Goal: Transaction & Acquisition: Book appointment/travel/reservation

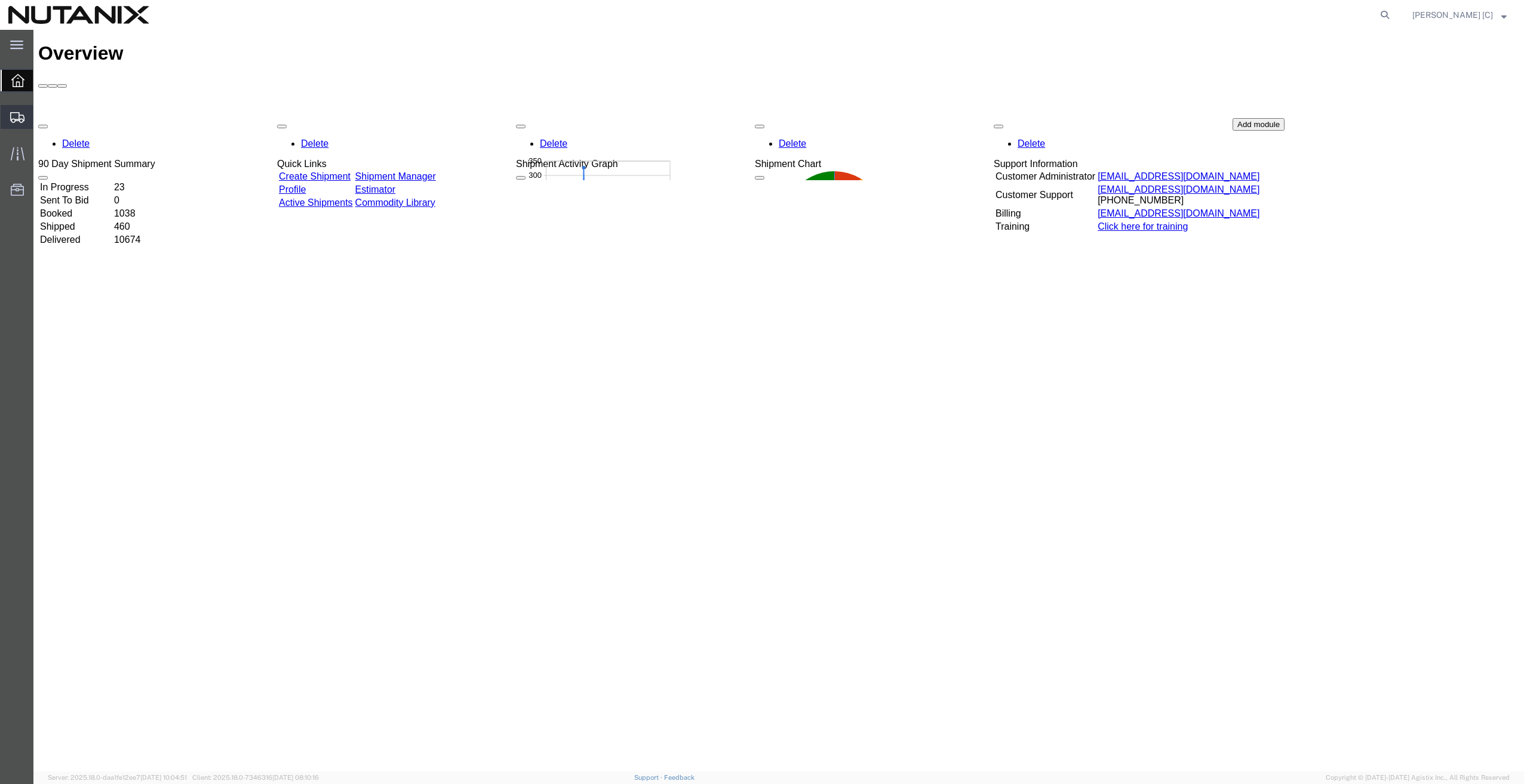
click at [0, 0] on span "Create Shipment" at bounding box center [0, 0] width 0 height 0
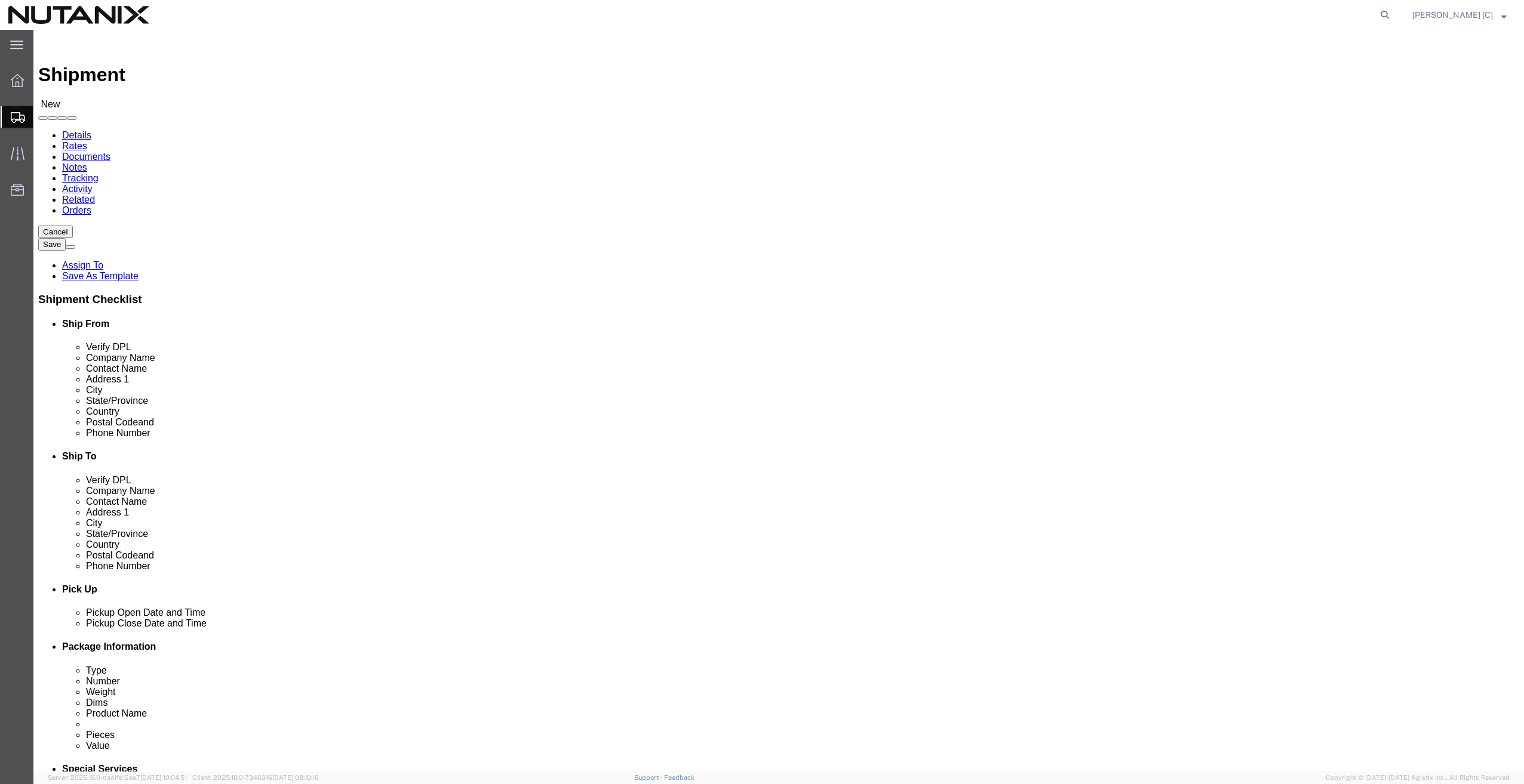
select select
click input "text"
type input "[PERSON_NAME]"
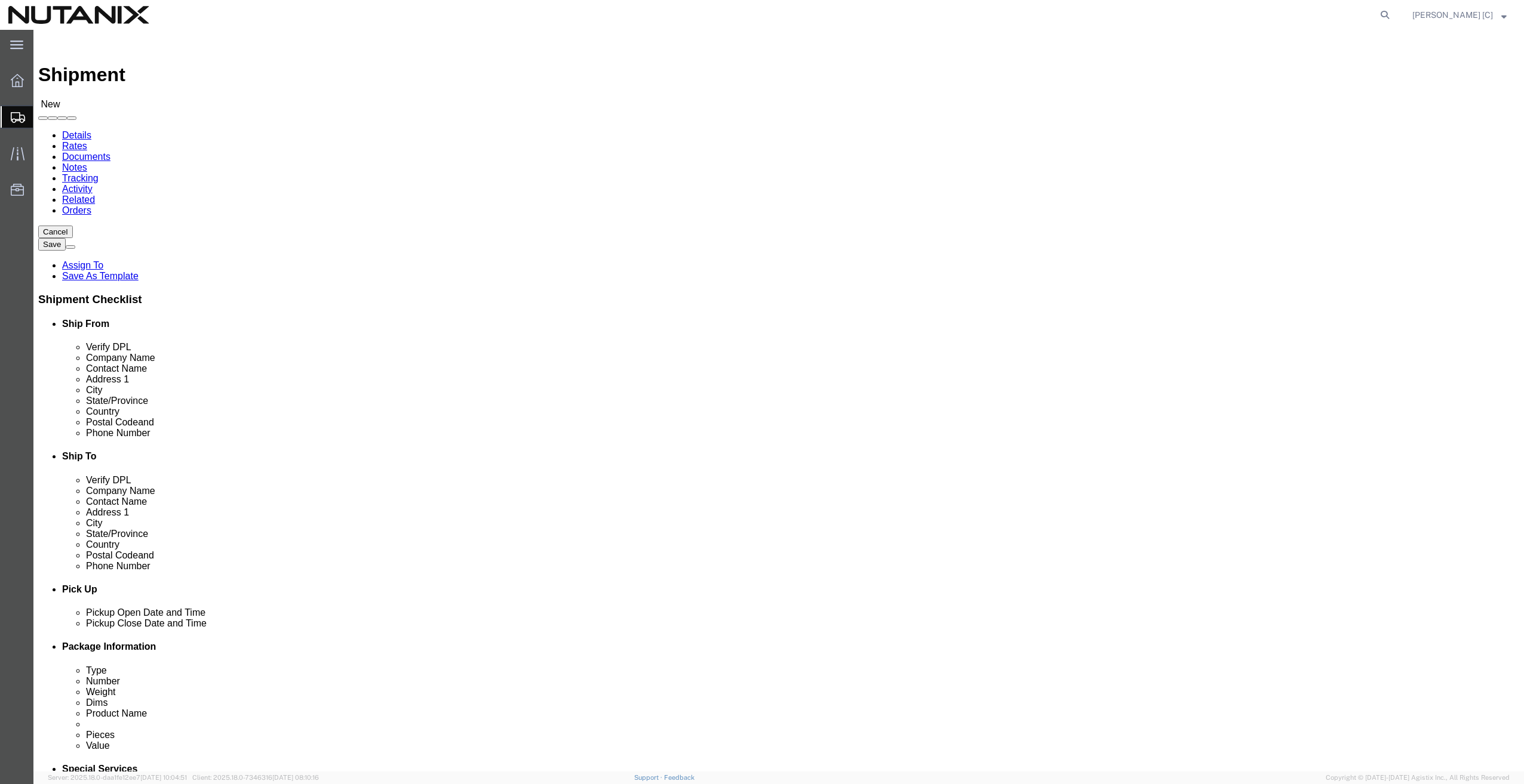
click div "Location My Profile Location [GEOGRAPHIC_DATA] - [GEOGRAPHIC_DATA] [GEOGRAPHIC_…"
click input "text"
type input "[STREET_ADDRESS]"
click input "text"
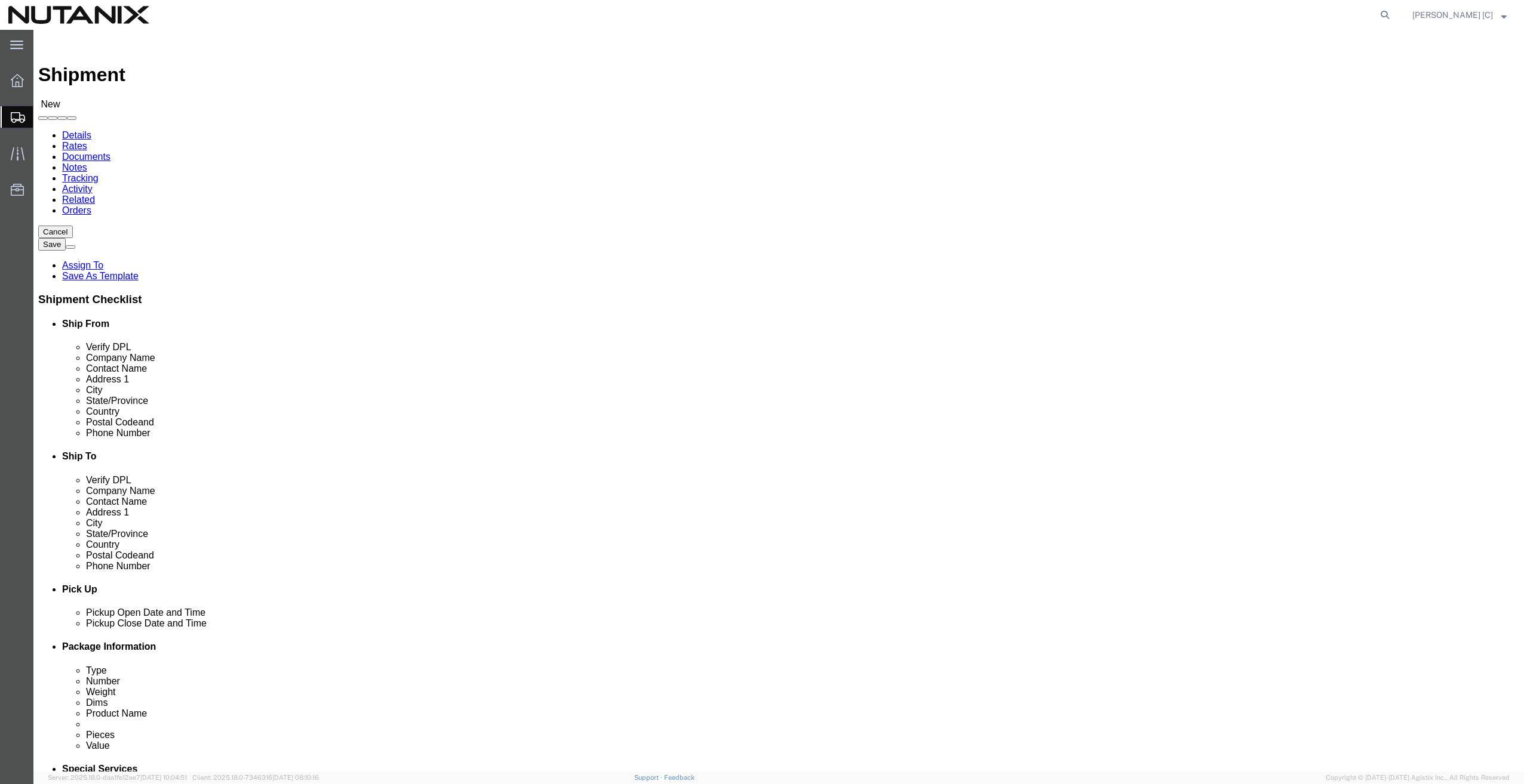
click input "[GEOGRAPHIC_DATA][PERSON_NAME]"
type input "[GEOGRAPHIC_DATA][PERSON_NAME]"
click div "Location My Profile Location [GEOGRAPHIC_DATA] - [GEOGRAPHIC_DATA] [GEOGRAPHIC_…"
click div "Select Select [US_STATE] [US_STATE] [US_STATE] [US_STATE] Armed Forces Americas…"
click div "Postal Code"
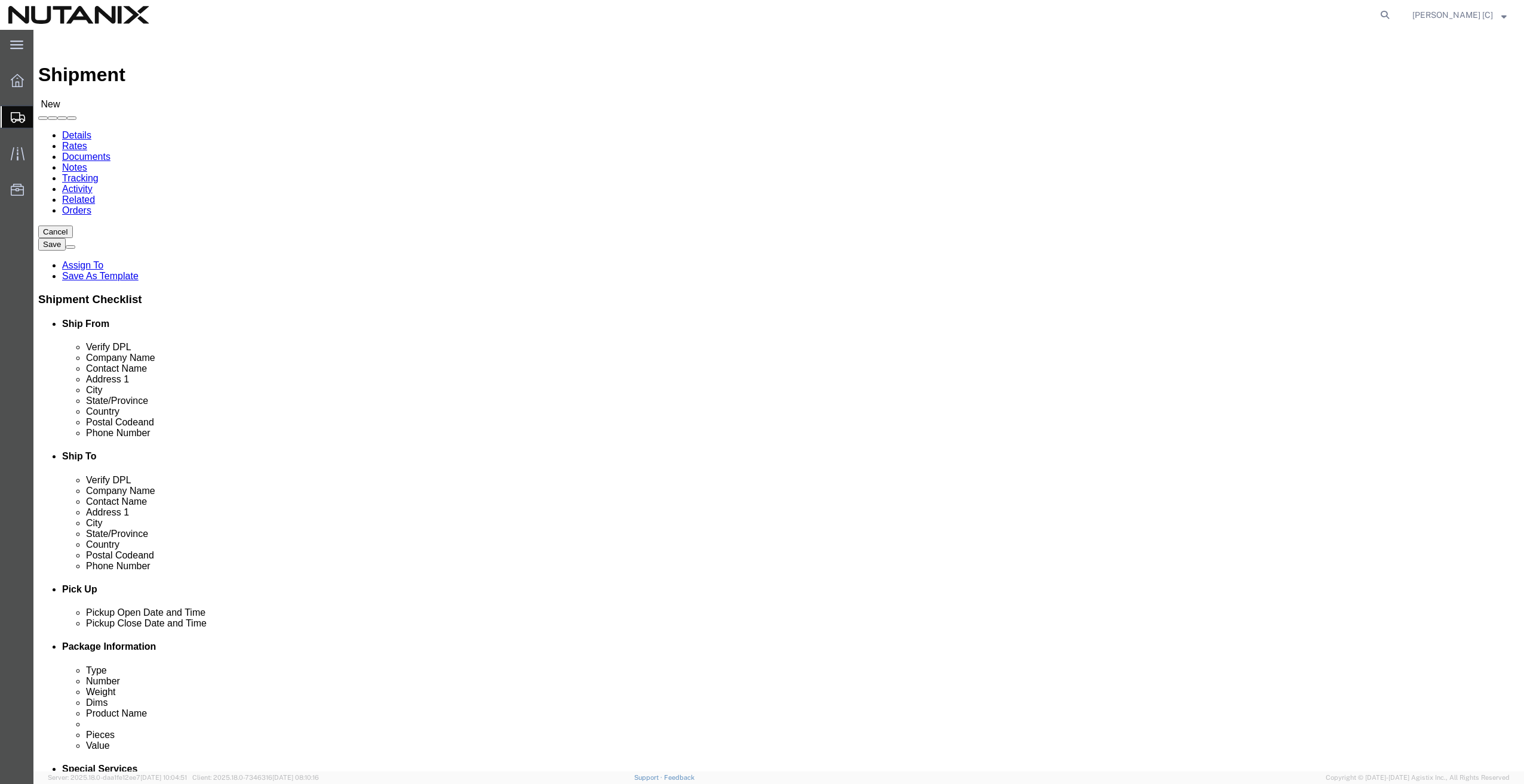
click input "text"
click div "Postal Code 95035"
click input "95035"
type input "95110"
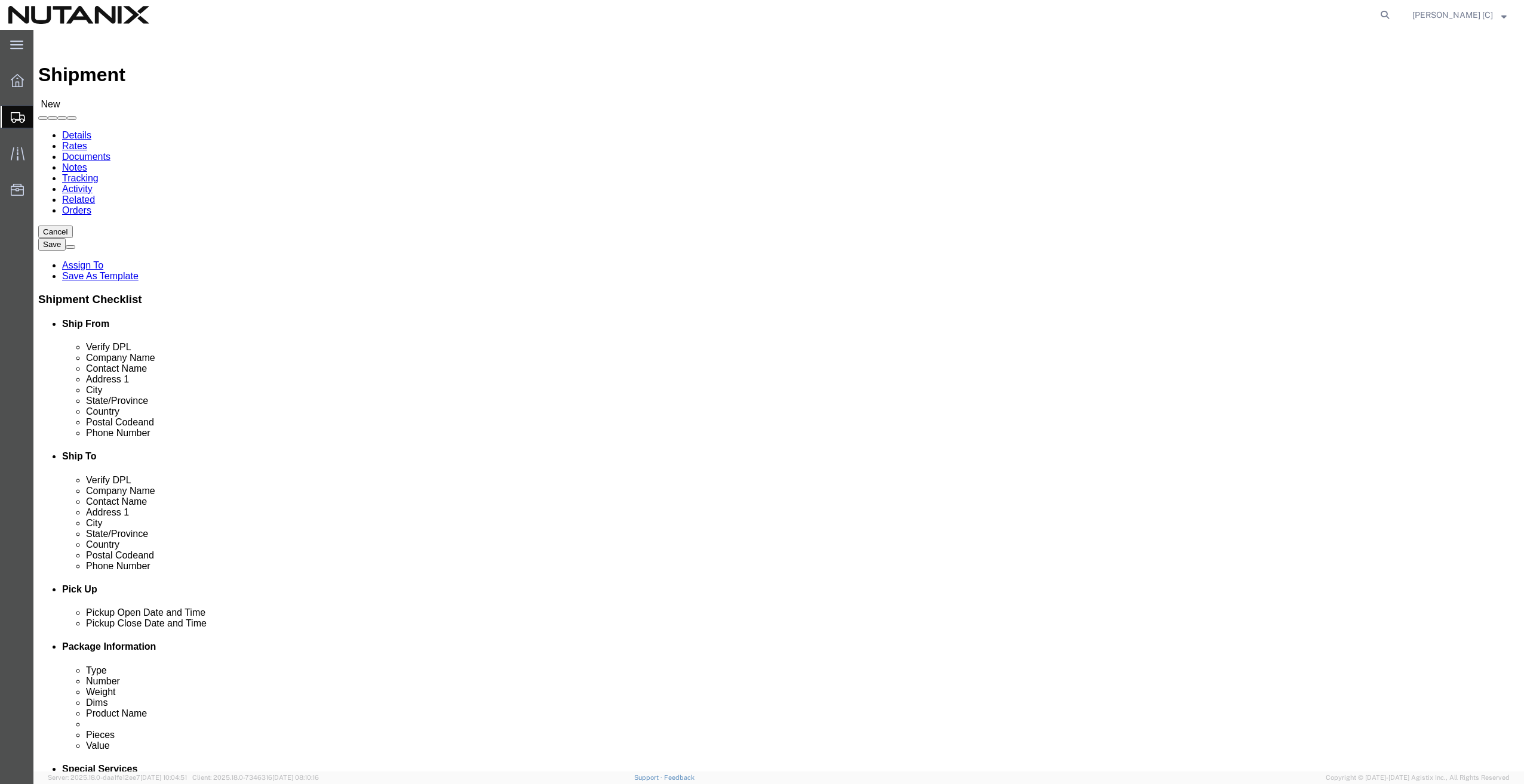
click input "text"
type input "."
type input "4085999706"
click div "Location My Profile Location [GEOGRAPHIC_DATA] - [GEOGRAPHIC_DATA] [GEOGRAPHIC_…"
click input "text"
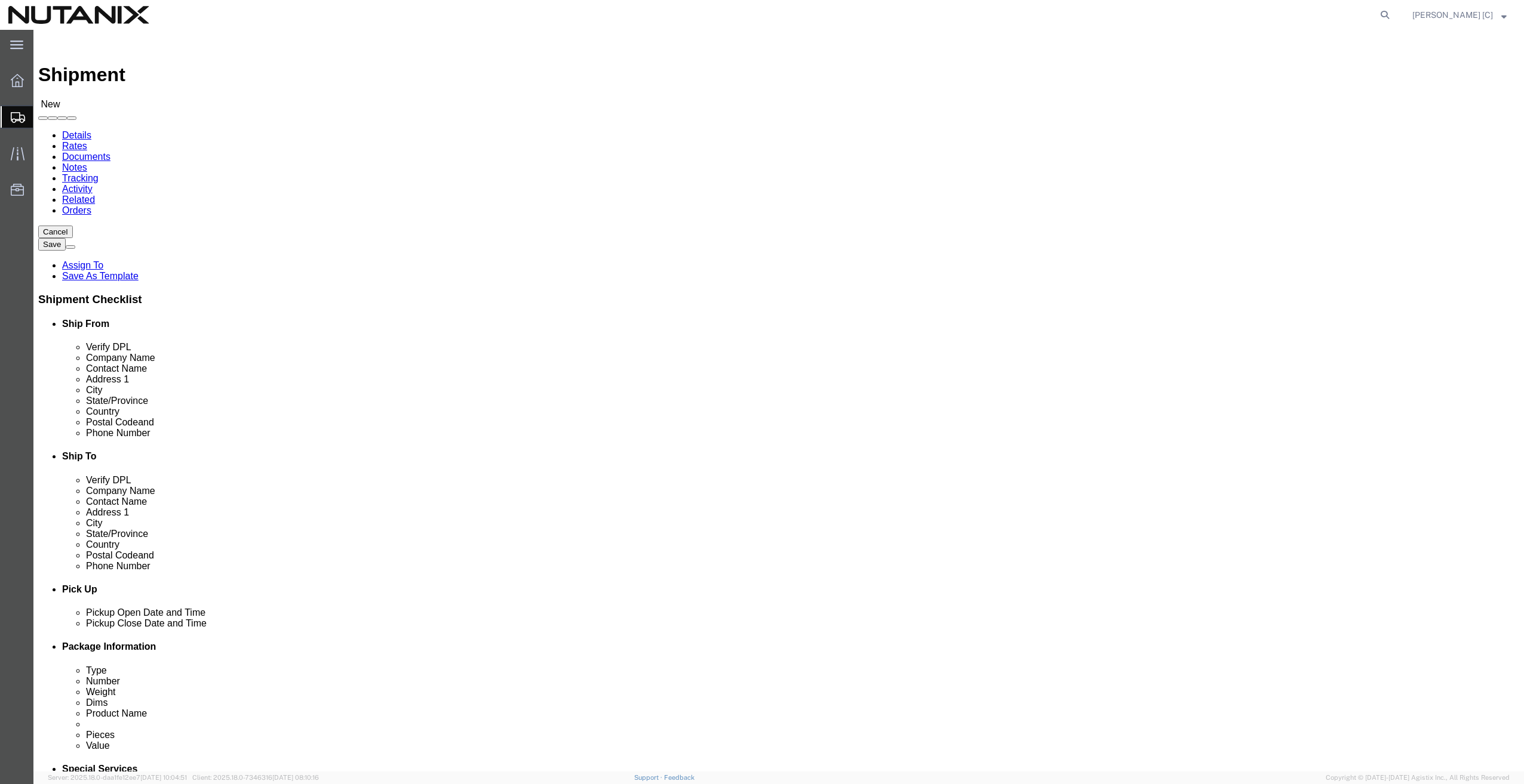
type input "[EMAIL_ADDRESS][PERSON_NAME][DOMAIN_NAME]"
click input "text"
type input "adr"
click p "- Nutanix-[US_STATE] - ([PERSON_NAME]) [STREET_ADDRESS][US_STATE]"
select select "NY"
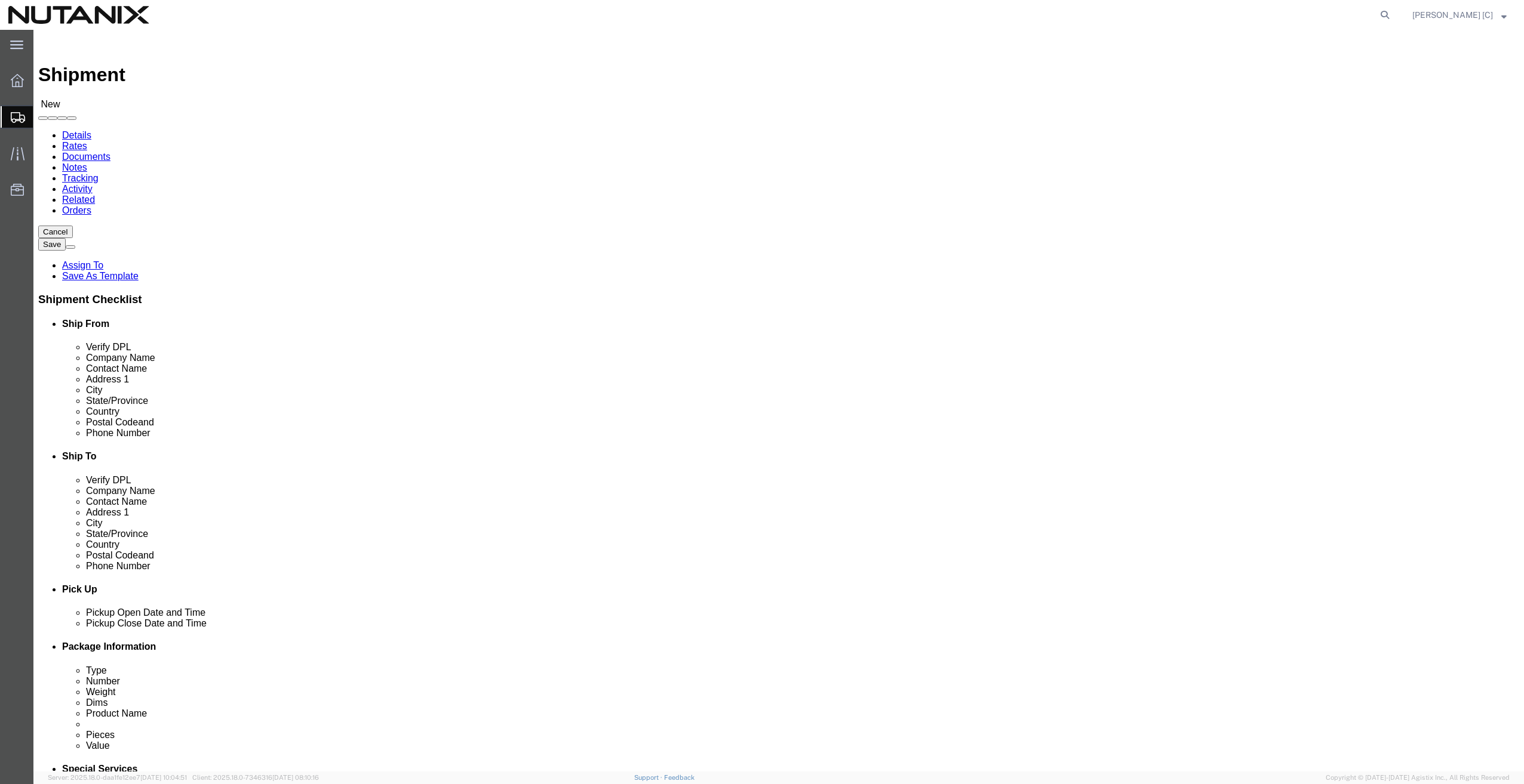
type input "[PERSON_NAME]"
click input "text"
type input "z"
paste input "text"
type input "n"
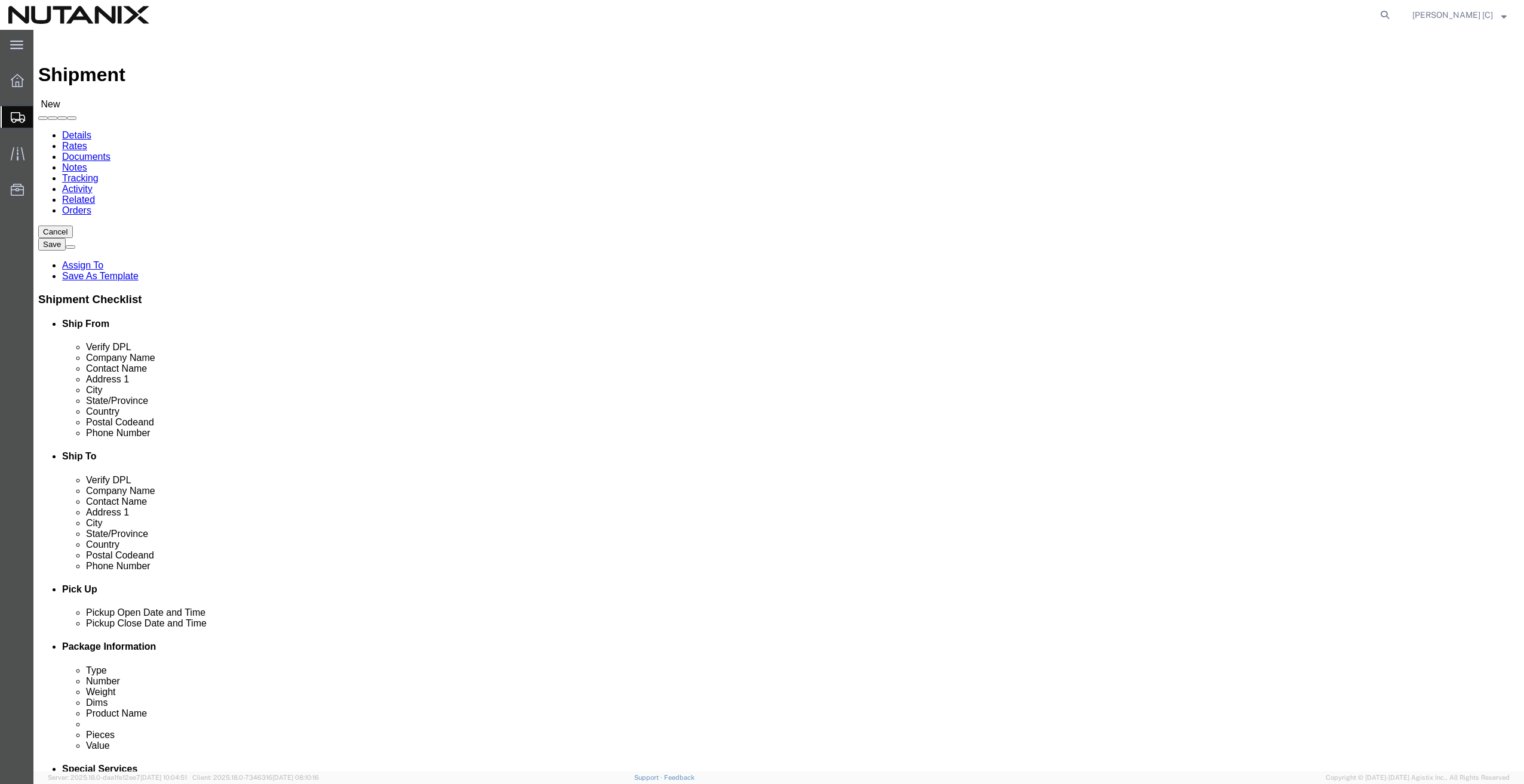
type input "N"
type input "s"
type input "S"
click at [0, 301] on html "main_menu Created with Sketch. Collapse Menu Overview Shipments Shipment Manage…" at bounding box center [762, 392] width 1524 height 784
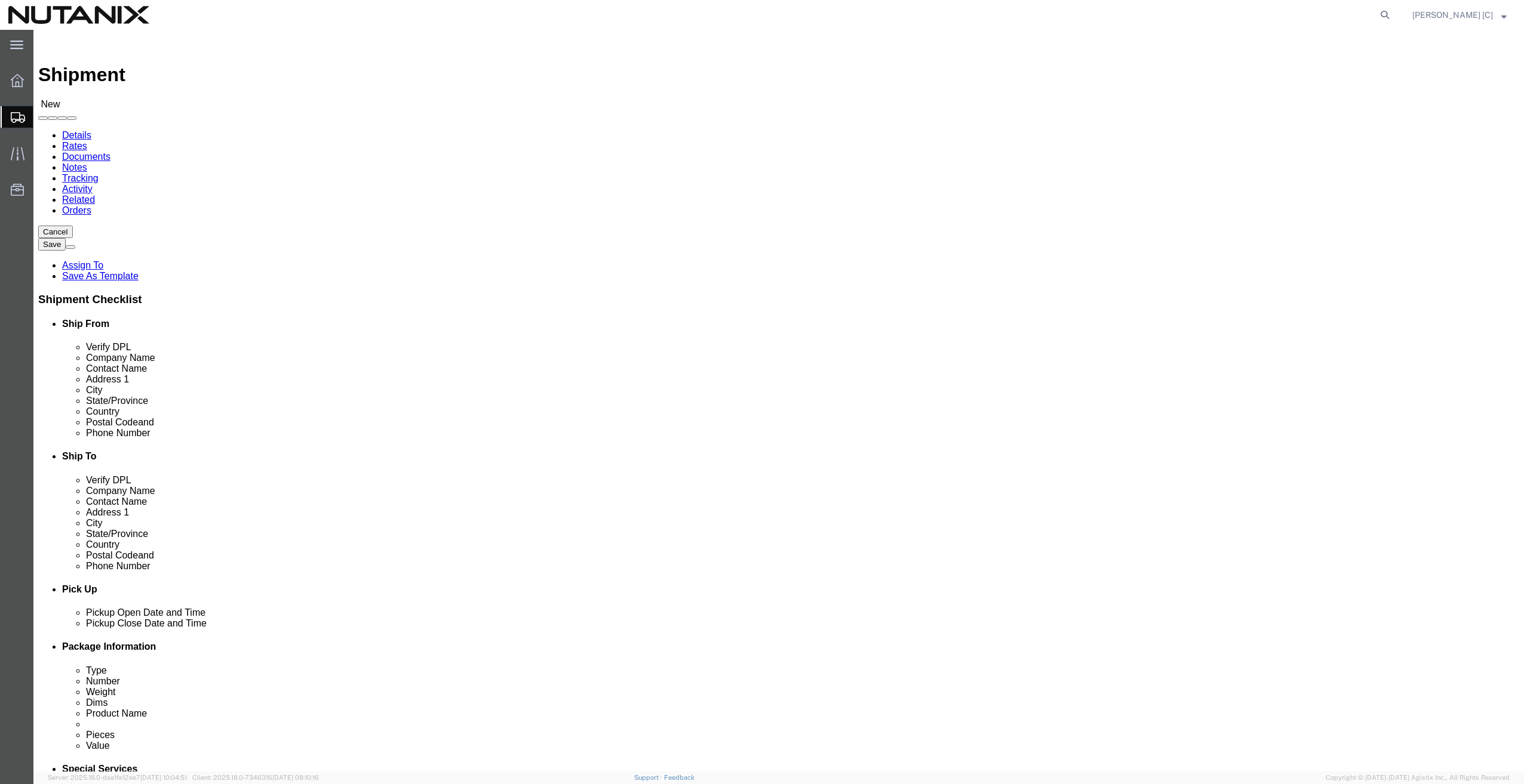
click div "Location My Profile Location [GEOGRAPHIC_DATA] - [GEOGRAPHIC_DATA] [GEOGRAPHIC_…"
click input "nutanix"
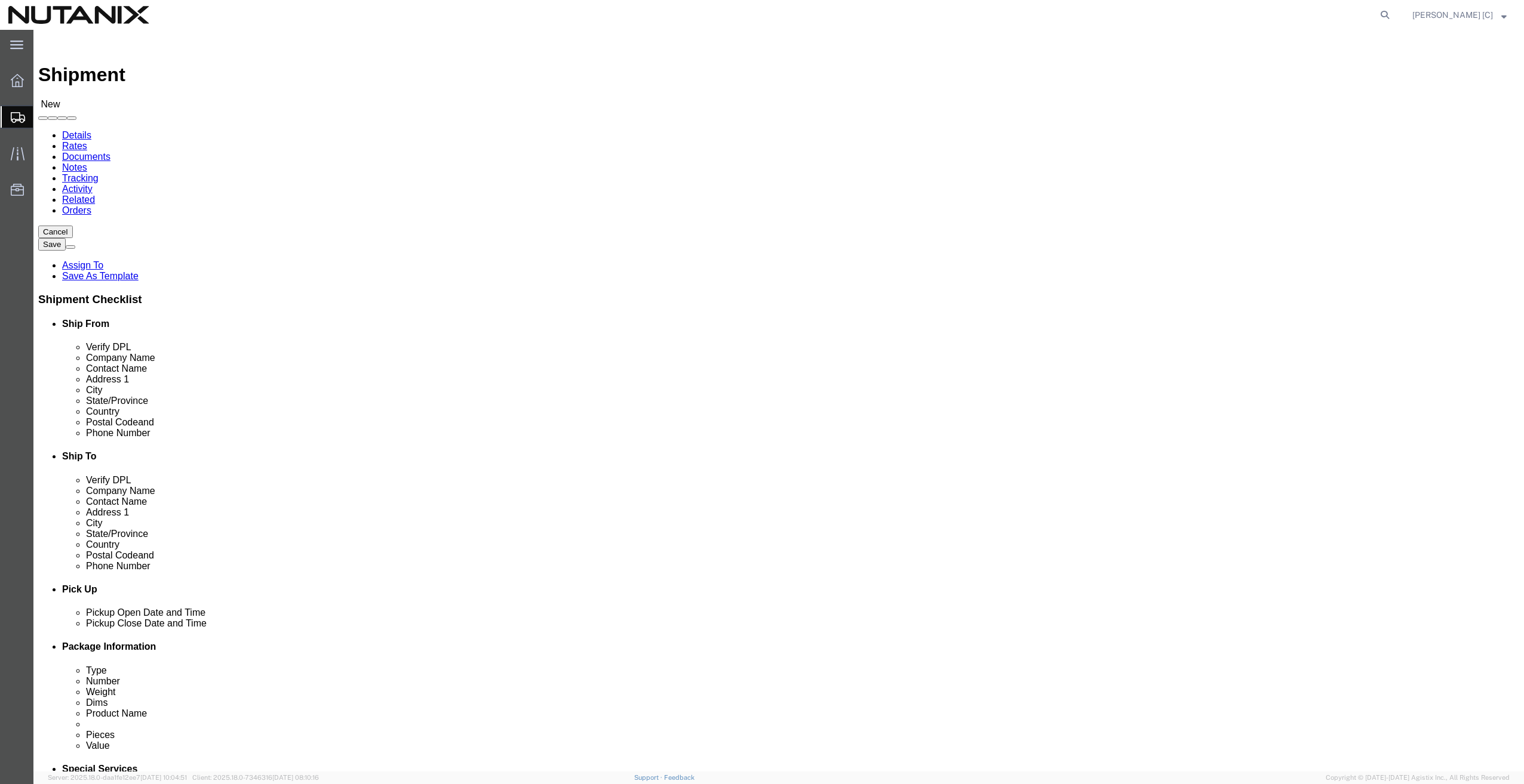
scroll to position [0, 0]
type input "Nutanix HQ"
click label "Company Name"
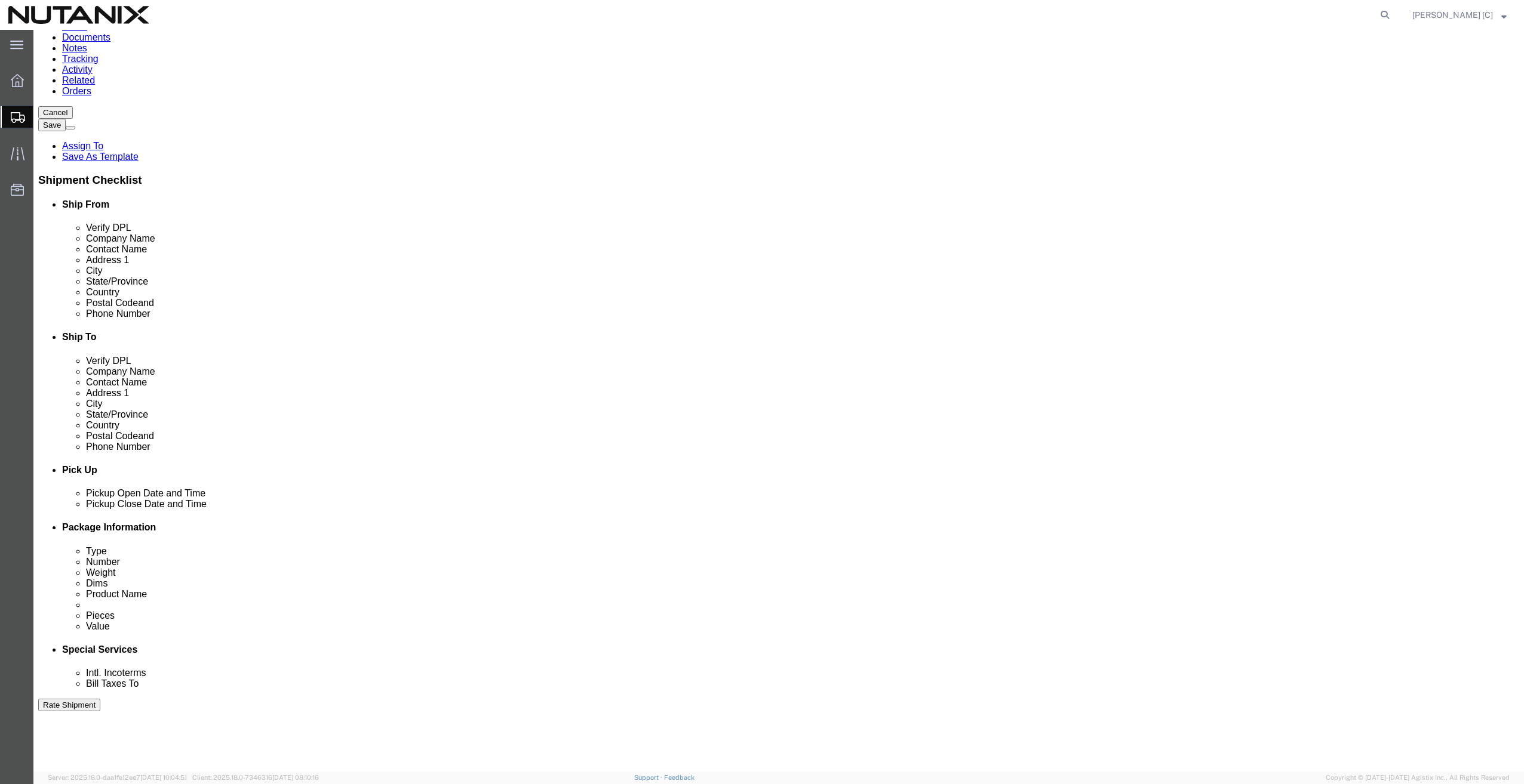
scroll to position [283, 0]
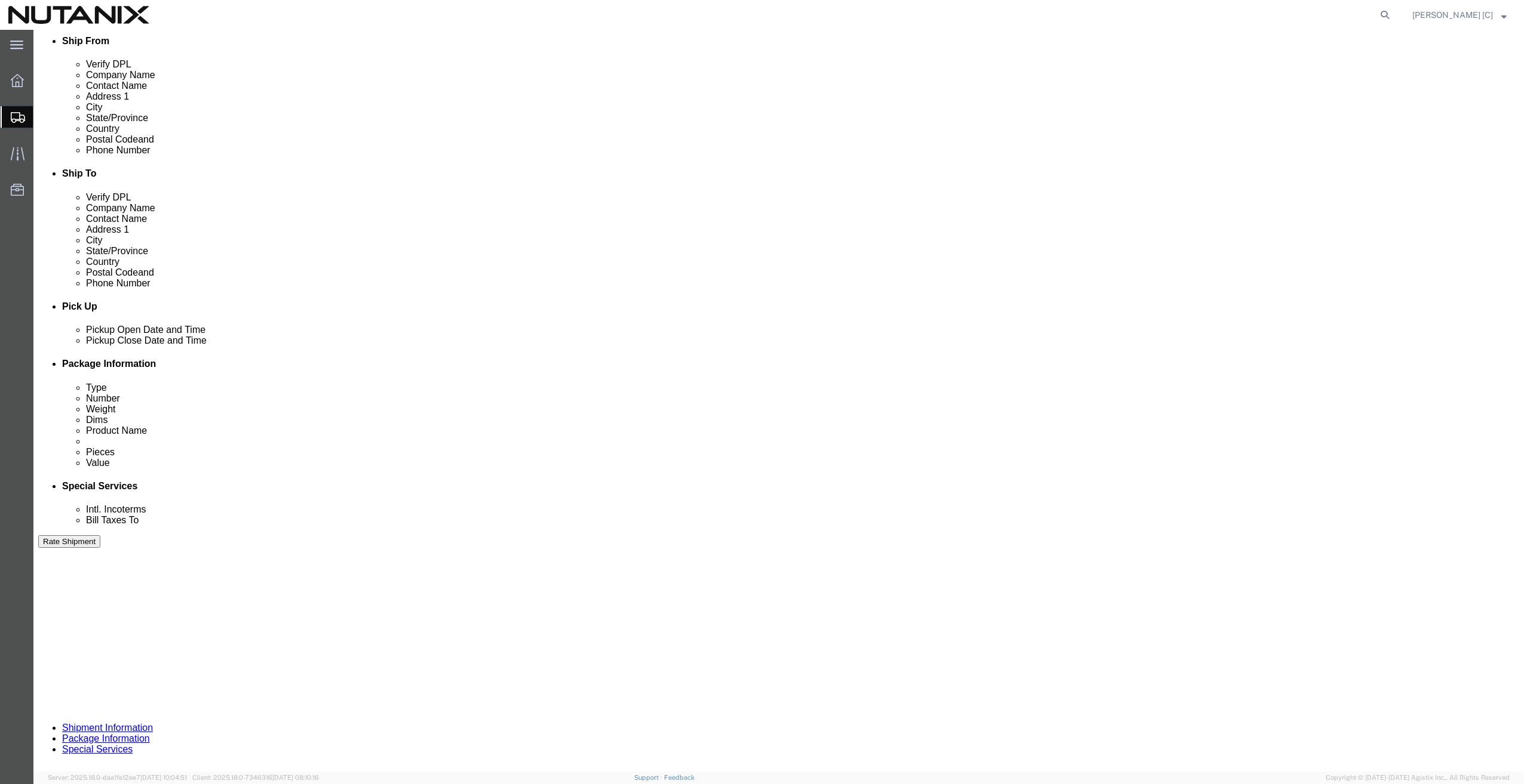
click div "[DATE] 2:00 PM"
type input "4:00 PM"
click div "Pickup Date: Pickup Start Date Pickup Start Time Pickup Open Date and Time [DAT…"
click div "[DATE] 3:00 PM"
drag, startPoint x: 160, startPoint y: 348, endPoint x: 158, endPoint y: 342, distance: 6.3
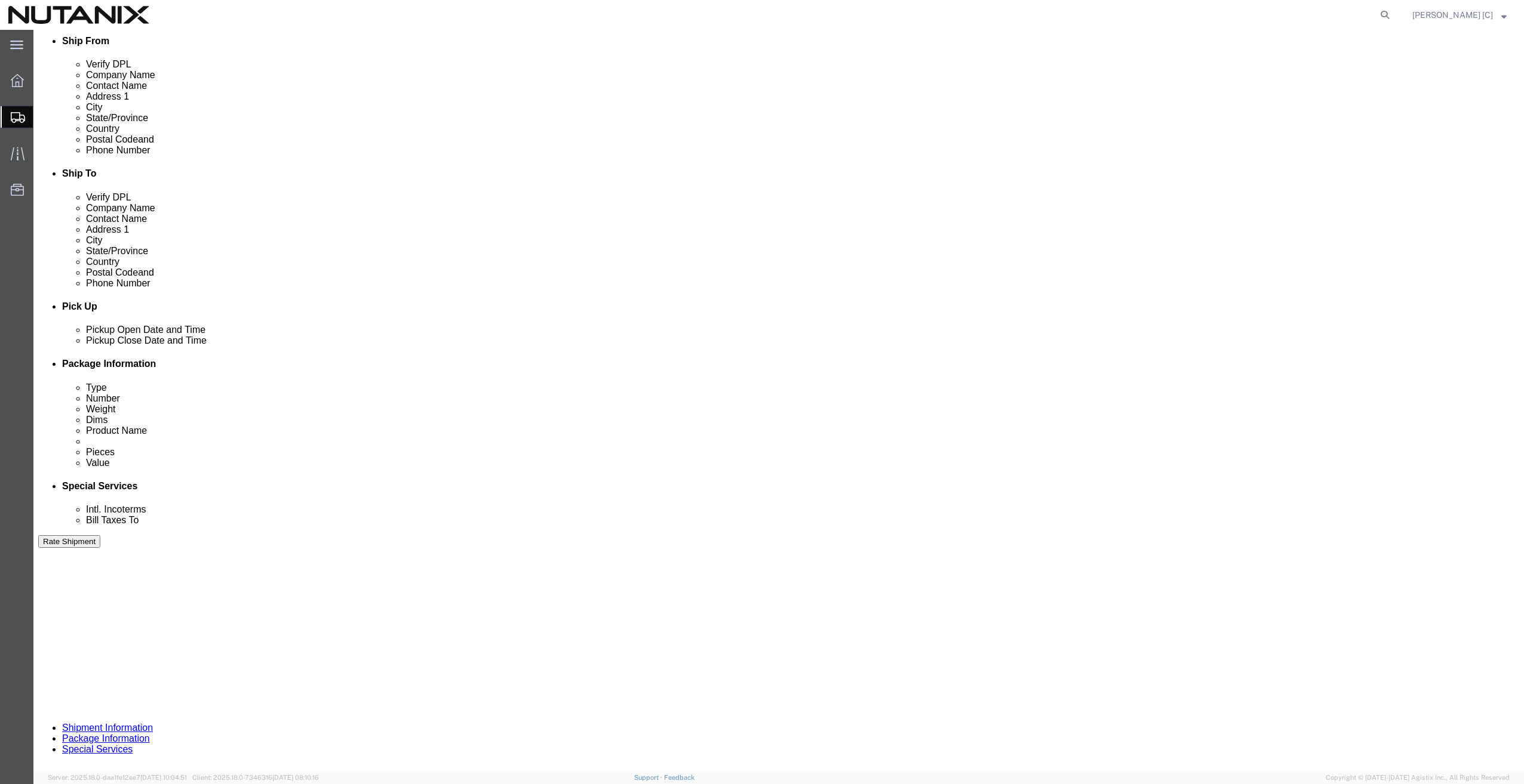
click div "Pickup Start Date Pickup Start Time Pickup Open Date and Time [DATE] 2:00 PM Pi…"
click div "[DATE] 2:00 PM"
click button "Apply"
click div "Pickup Close Date Pickup Close Time Pickup Close Date and Time [DATE] 3:00 PM"
click div "[DATE] 3:00 PM"
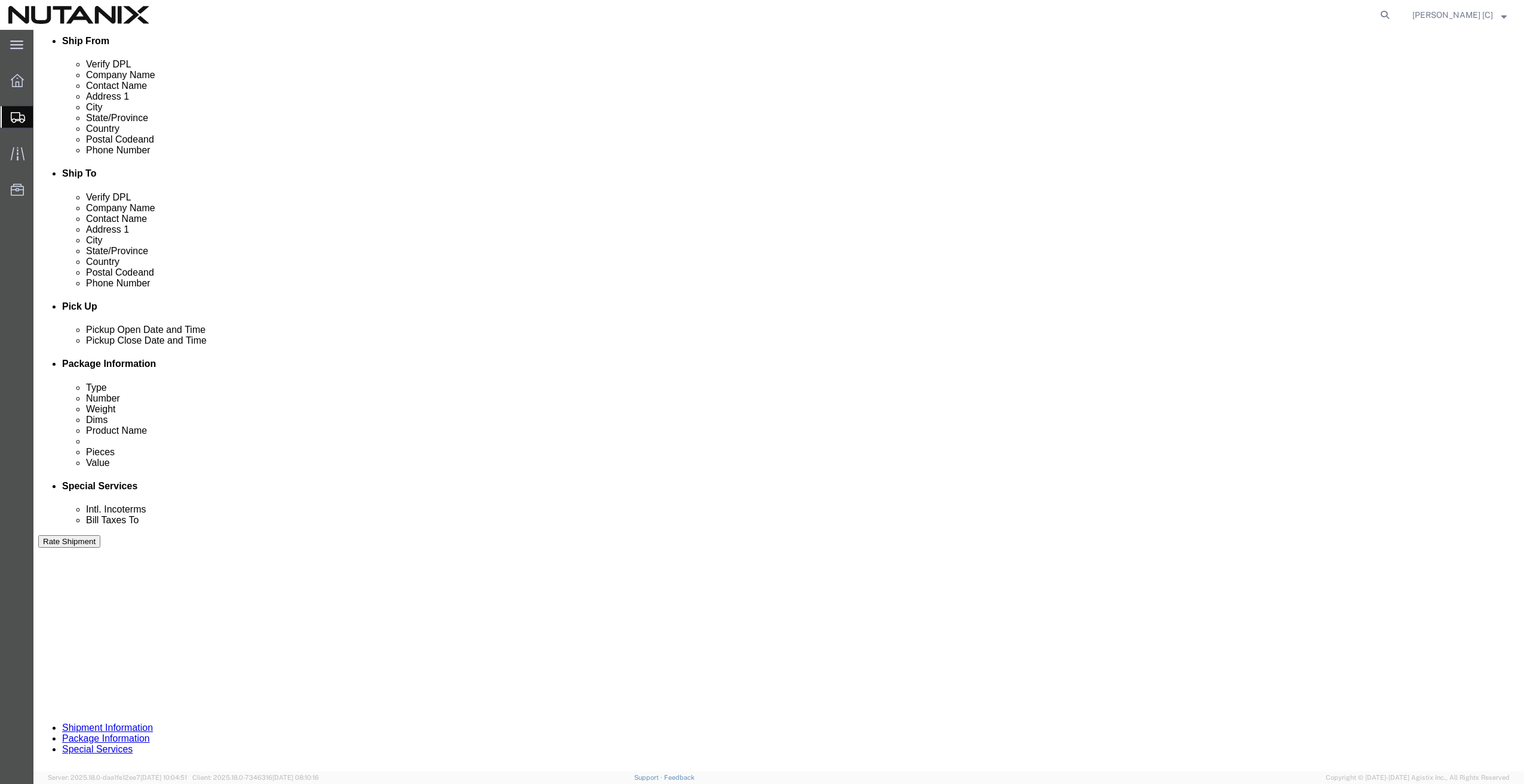
type input "5:00 PM"
click div "Close Time 5:00 PM [DATE] 3:00 PM - [DATE] 3:00 PM Cancel Apply"
click button "Apply"
click div
click div "Delivery by Date Delivery Start Date Delivery Start Time Deliver Open Date and …"
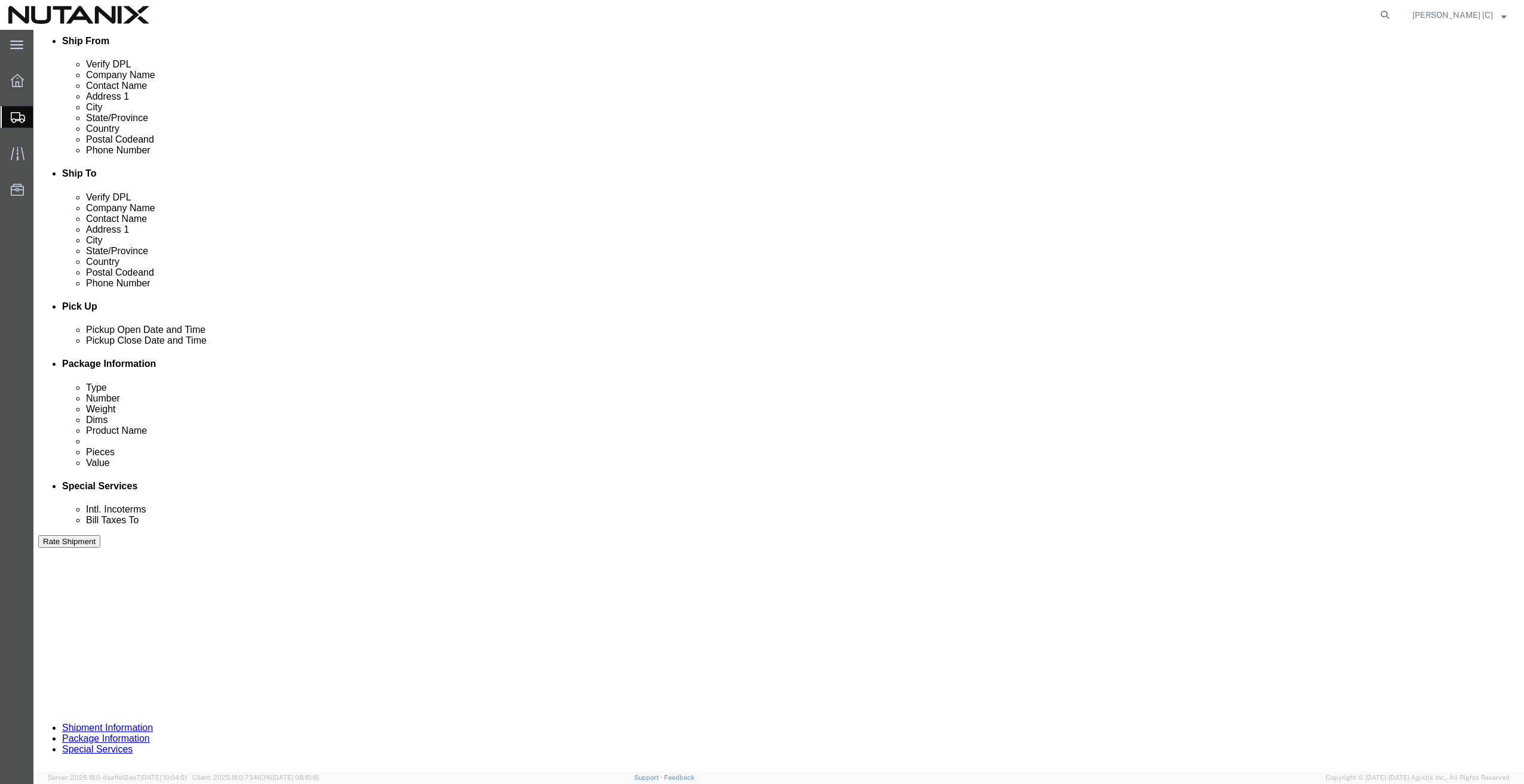
click select "Select Account Type Activity ID Airline Appointment Number ASN Batch Request # …"
click input "text"
type input "40001"
click select "Select Account Type Activity ID Airline Appointment Number ASN Batch Request # …"
select select "PURCHORD"
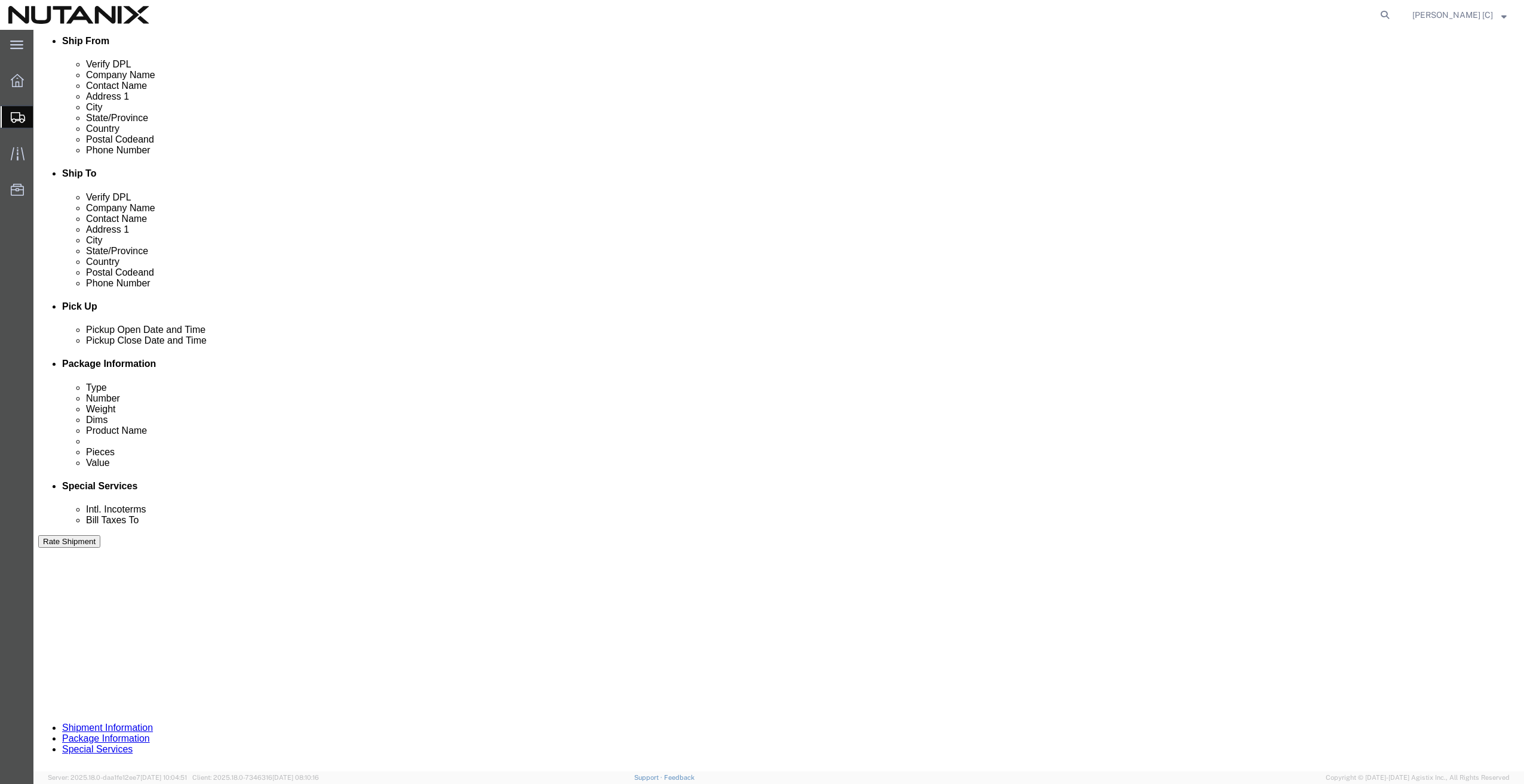
click select "Select Account Type Activity ID Airline Appointment Number ASN Batch Request # …"
click div "Select Account Type Activity ID Airline Appointment Number ASN Batch Request # …"
click input "text"
type input "EBX materials"
click select "Select Air Less than Truckload Multi-Leg Ocean Freight Rail Small Parcel Truckl…"
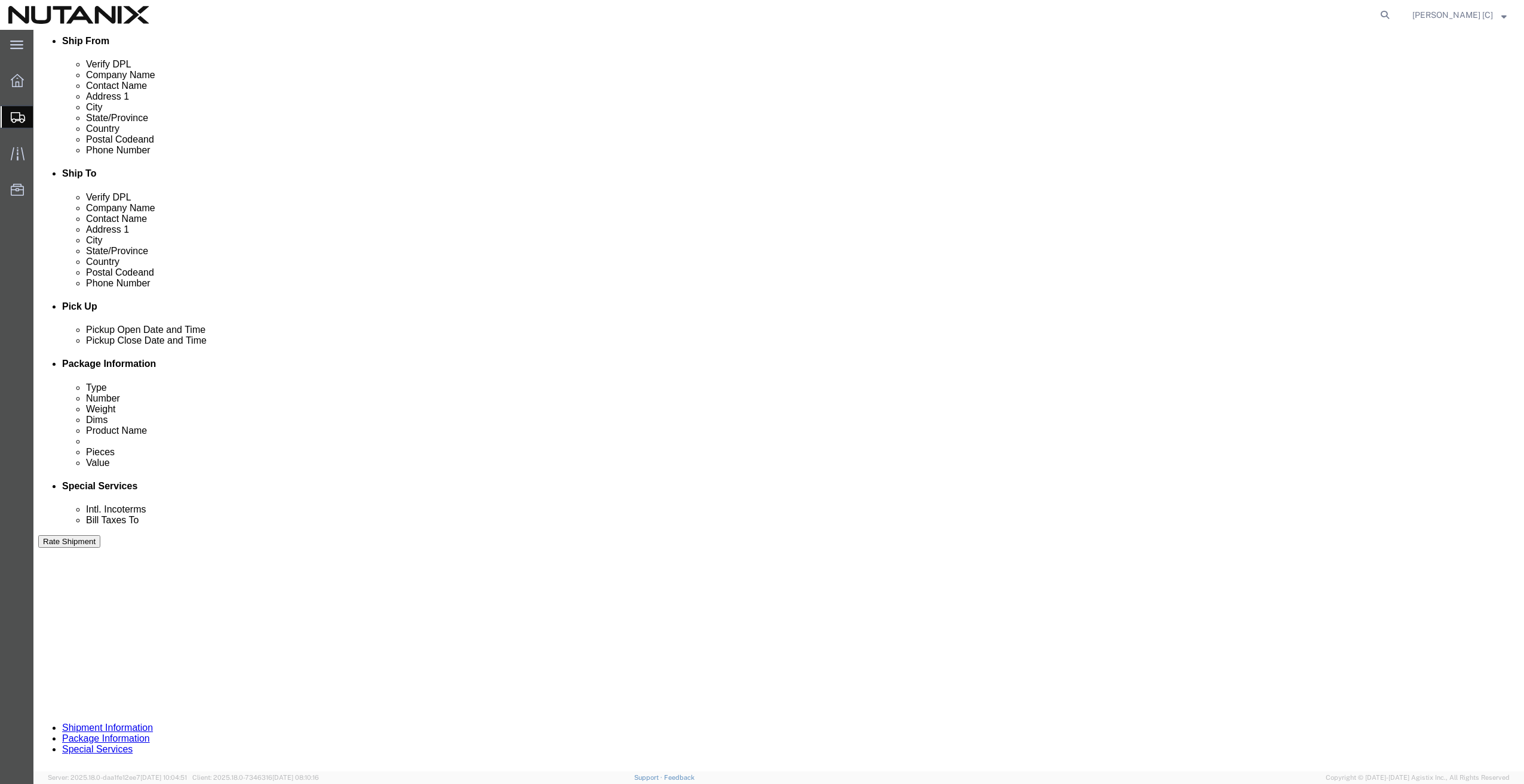
select select "SMAL"
click select "Select Air Less than Truckload Multi-Leg Ocean Freight Rail Small Parcel Truckl…"
click input "text"
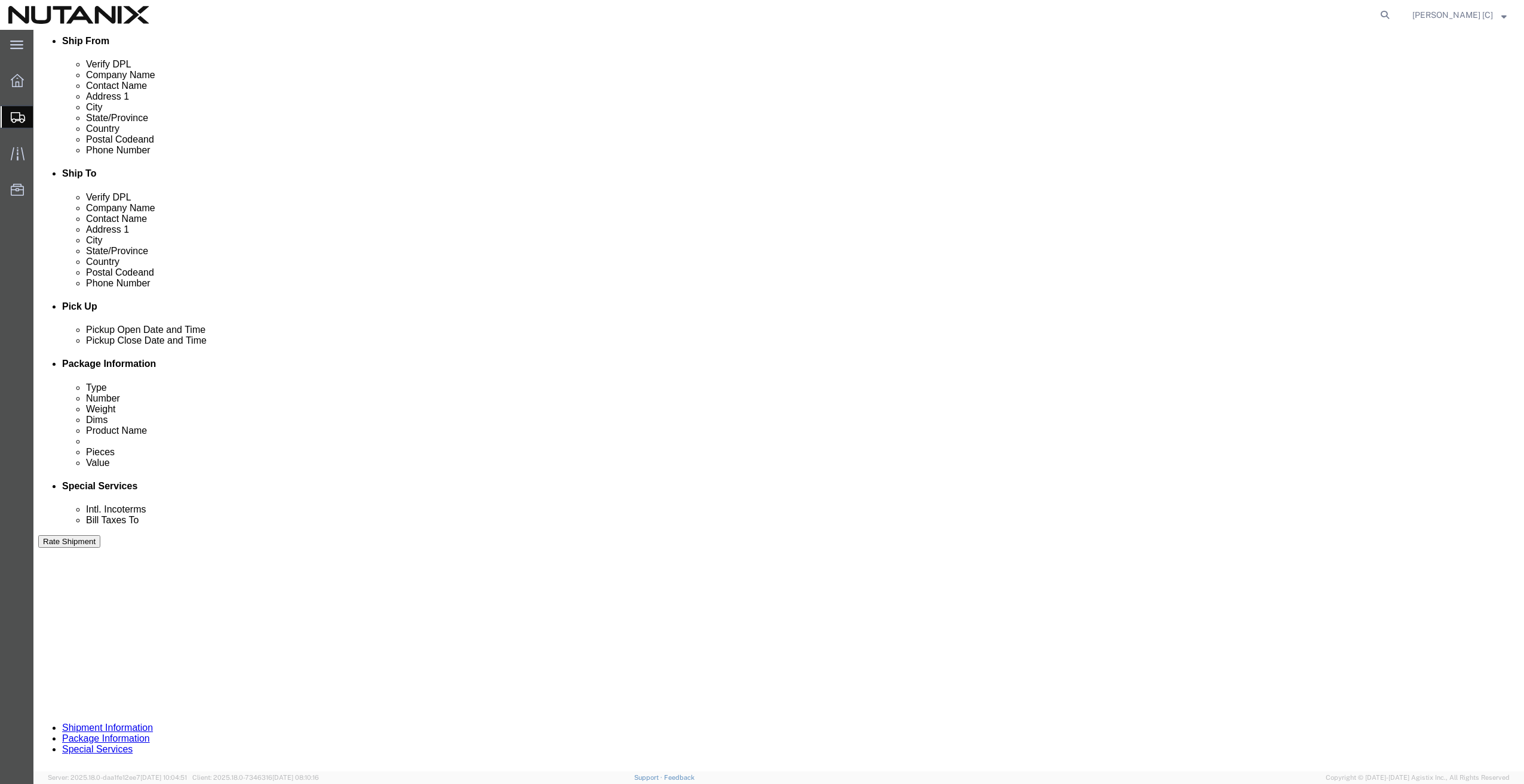
click div "Leg 1 Mode Select Air Less than Truckload Multi-Leg Ocean Freight Rail Small Pa…"
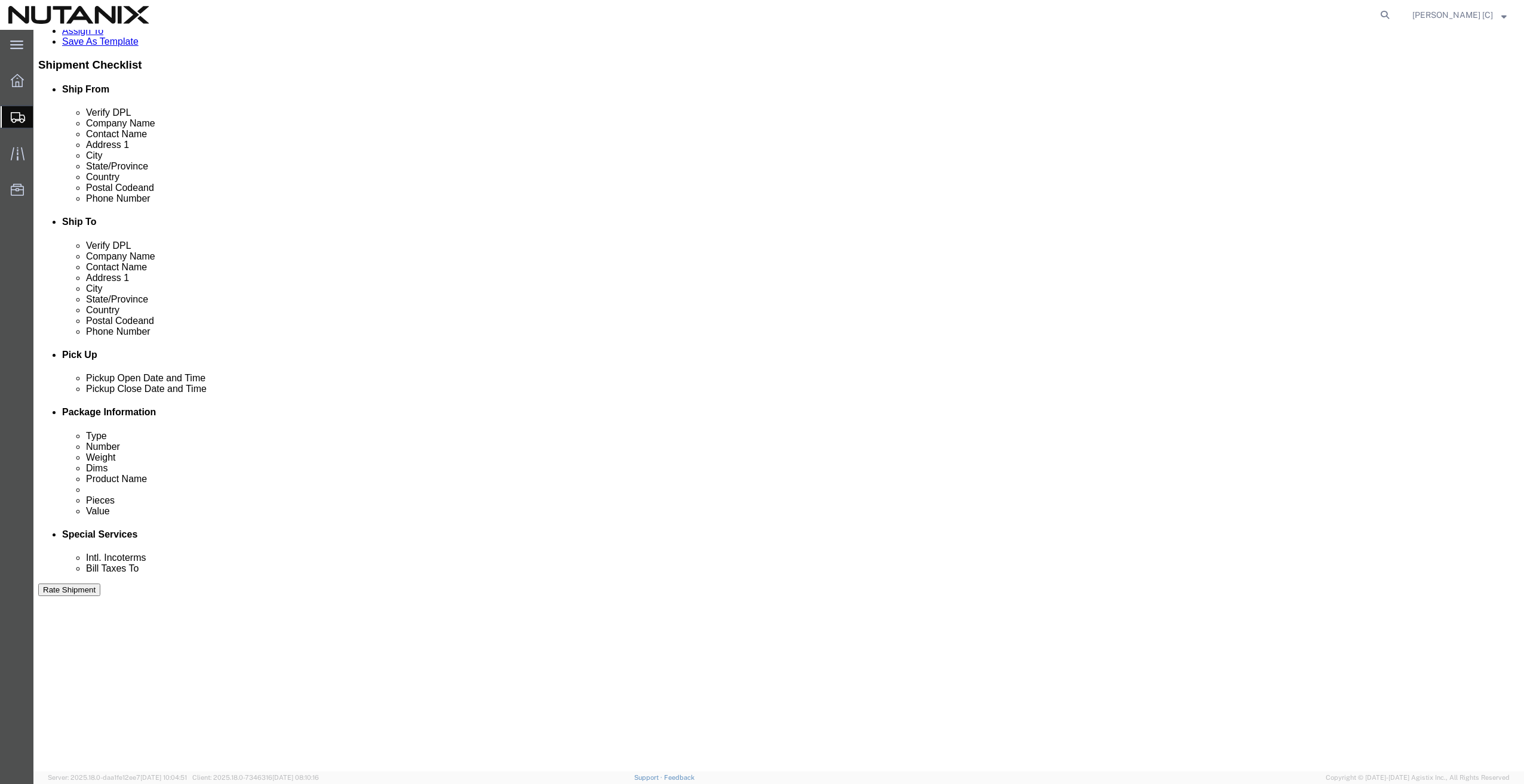
scroll to position [239, 0]
click div "Previous Continue"
click button "Continue"
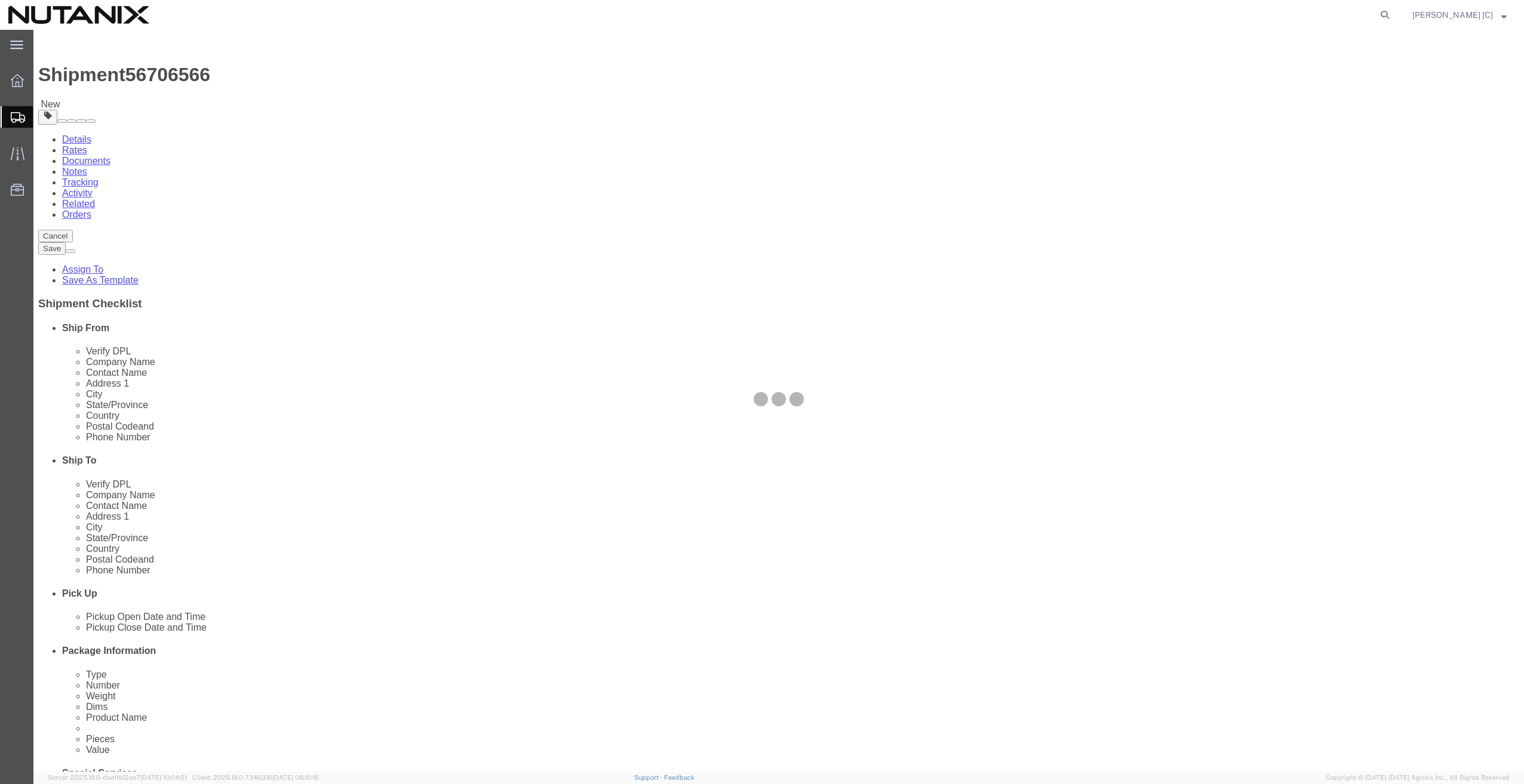
select select "YRPK"
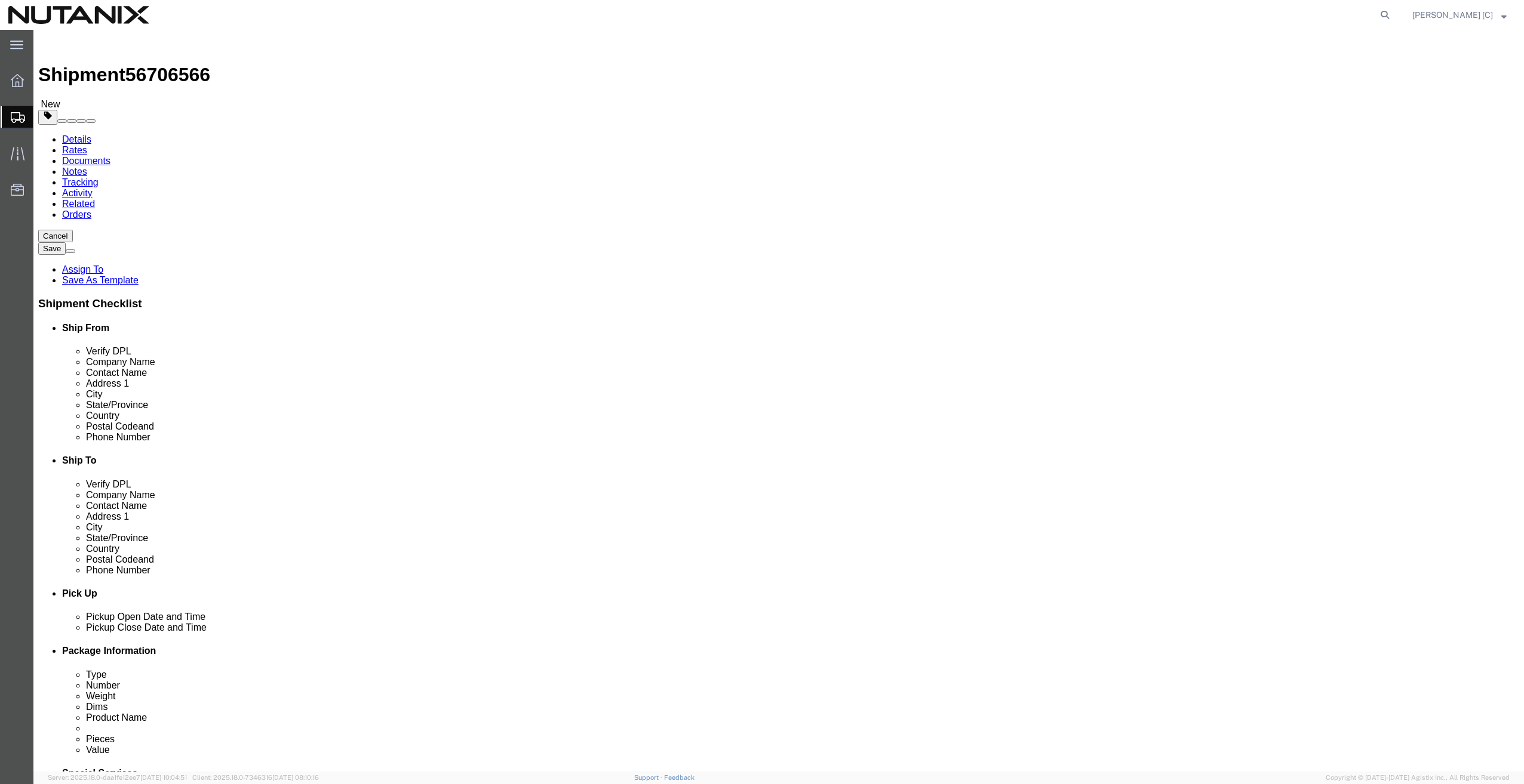
click select "Select Envelope Large Box Medium Box PAK Rack Small Box Tube Your Packaging"
click input "text"
type input "14"
click input "text"
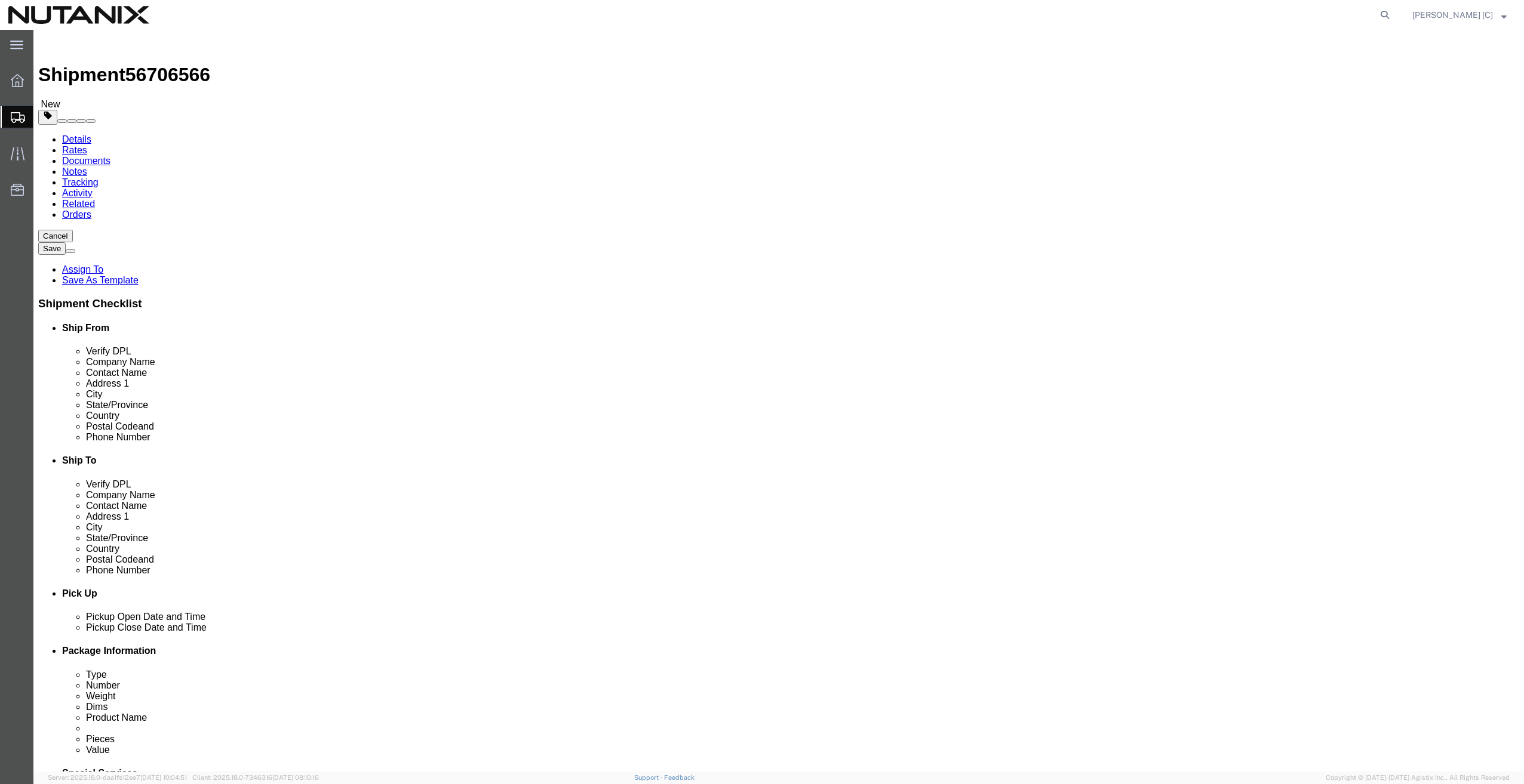
type input "10"
click input "text"
type input "3"
click input "0.00"
type input "0"
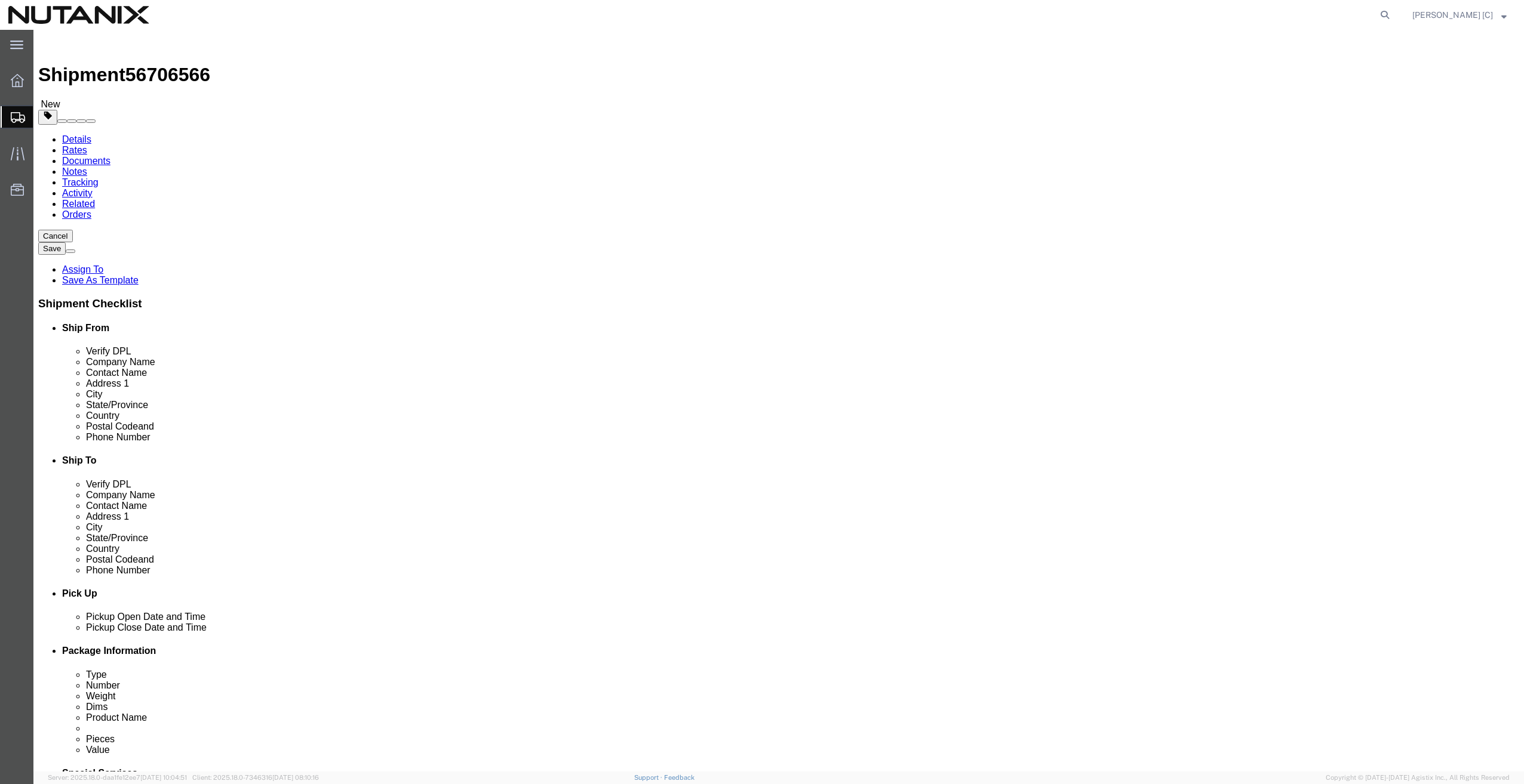
type input "2.90"
click link "Add Content"
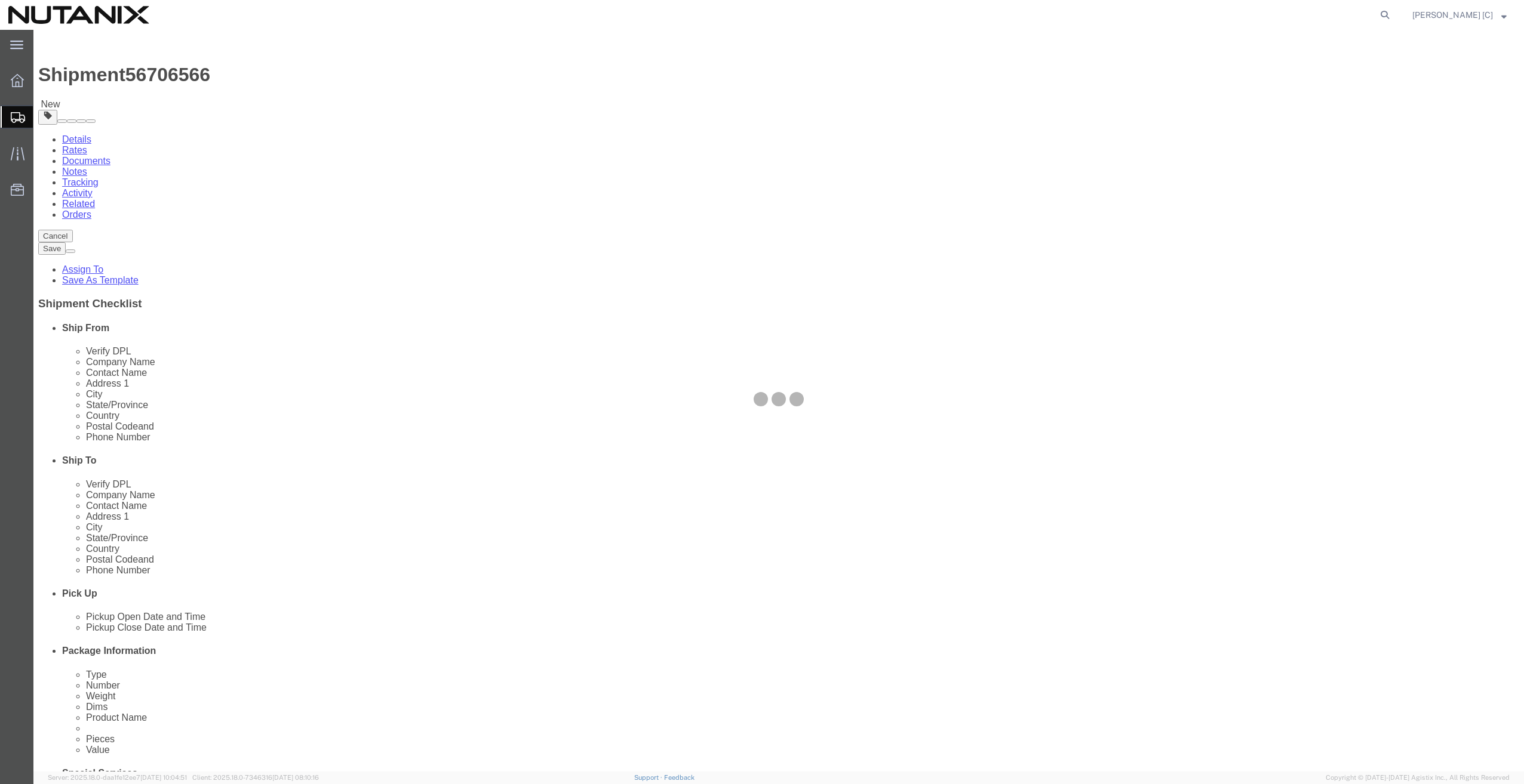
click div
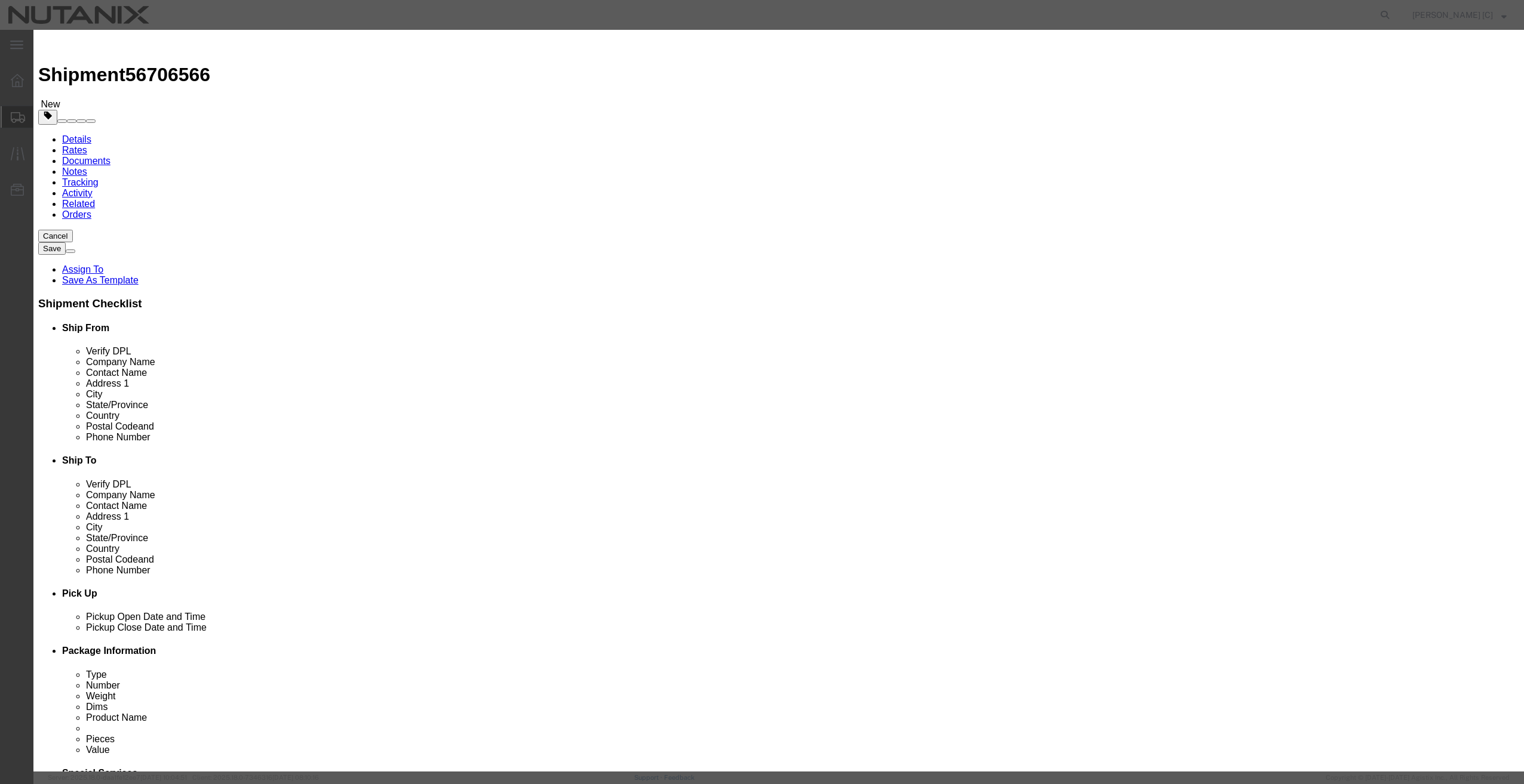
click input "text"
type input "N"
type input "t"
type input "Notebook"
click div "Commodity library"
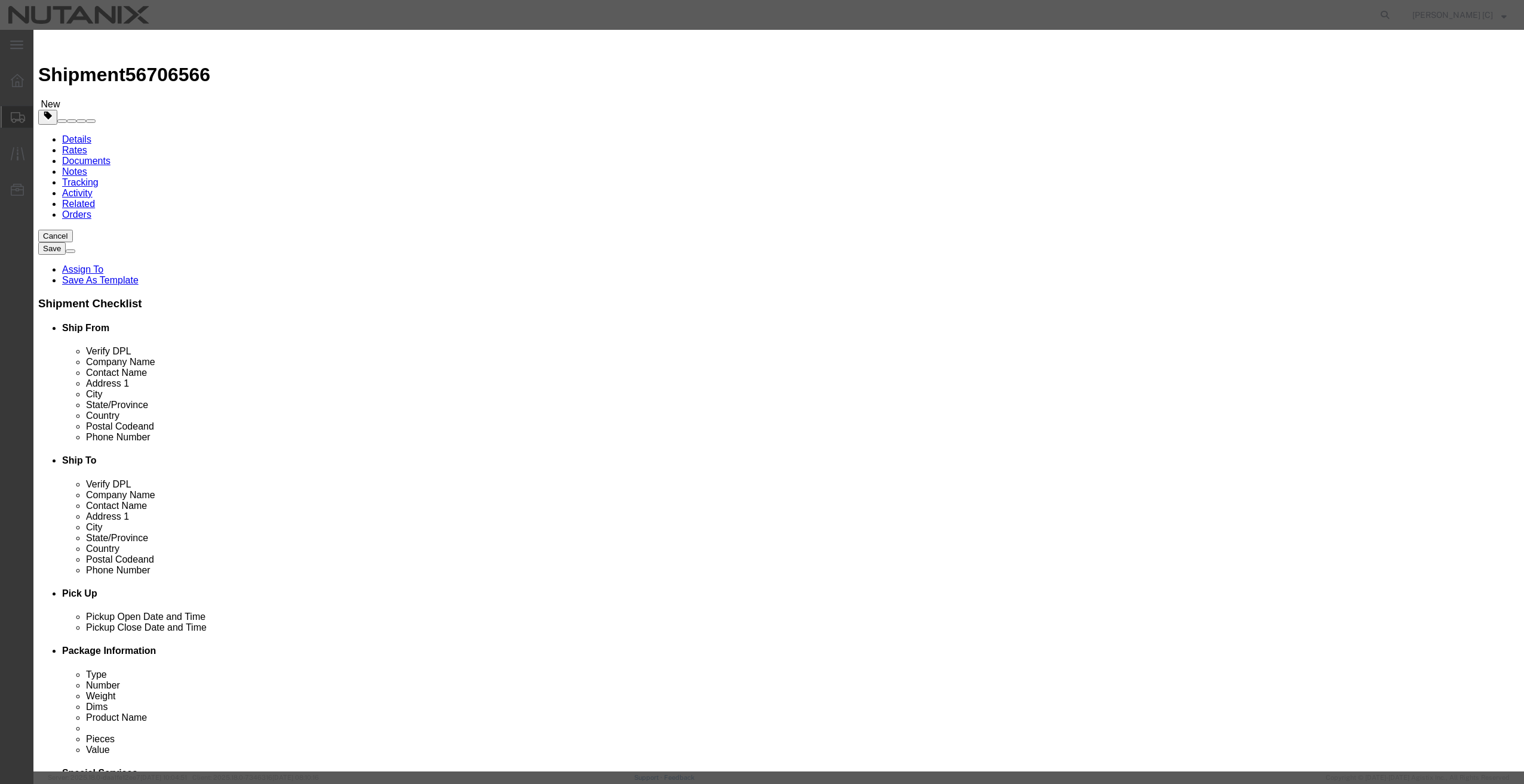
click input "0"
type input "5"
click input "text"
type input "50"
click button "Save & Close"
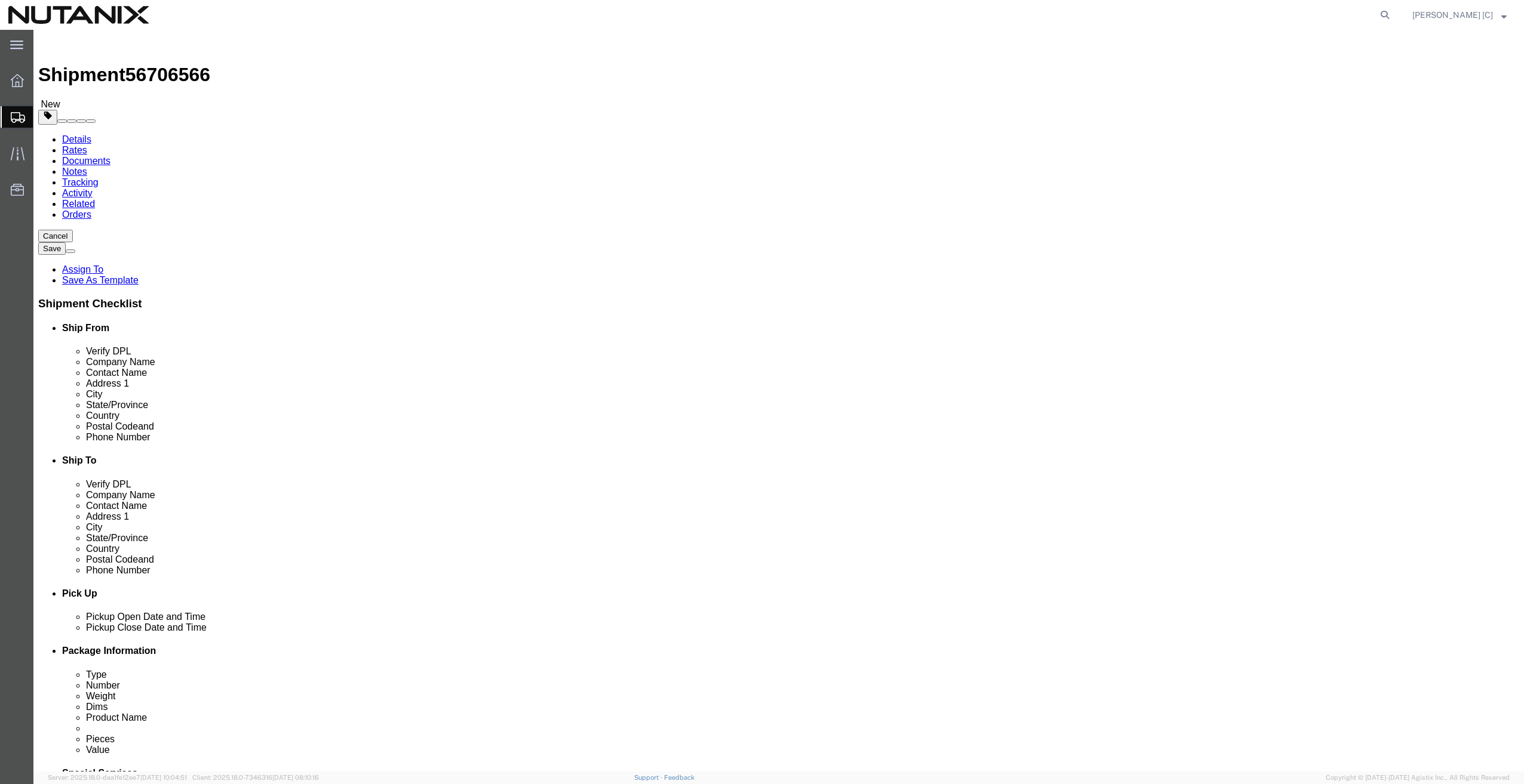
click dd "50.00 USD"
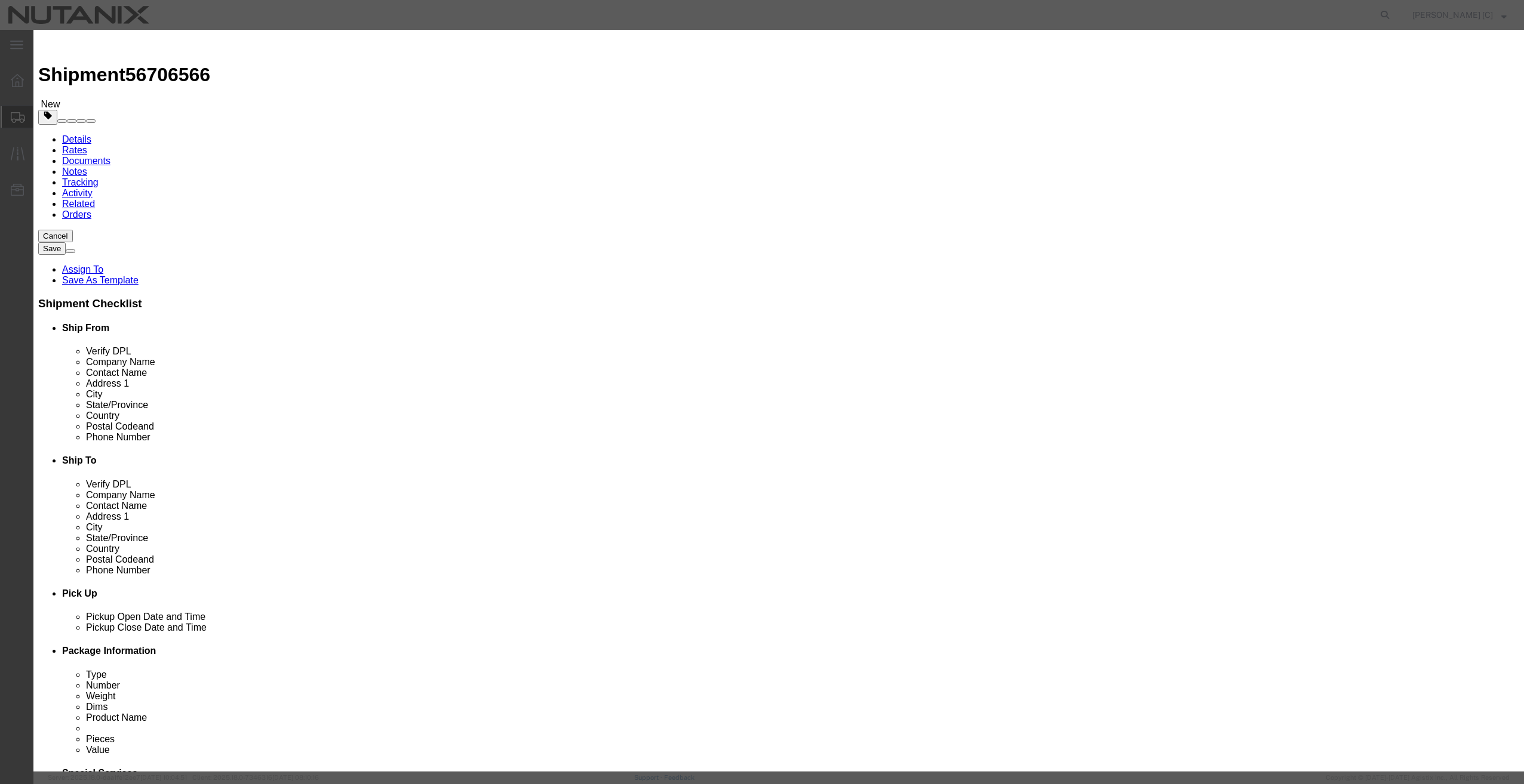
click div "Save & Add Another Save & Close Close"
click button "Save & Add Another"
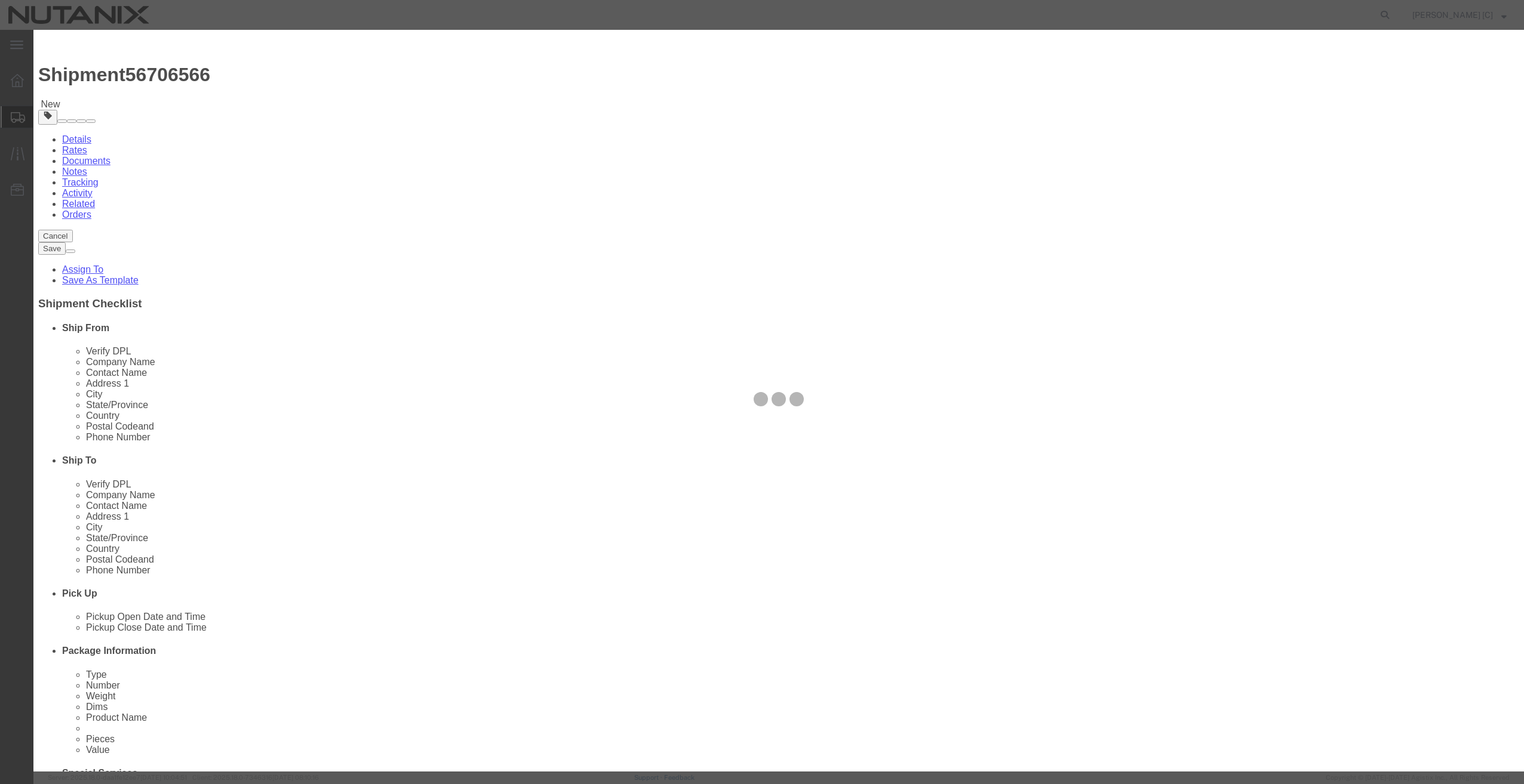
select select "EA"
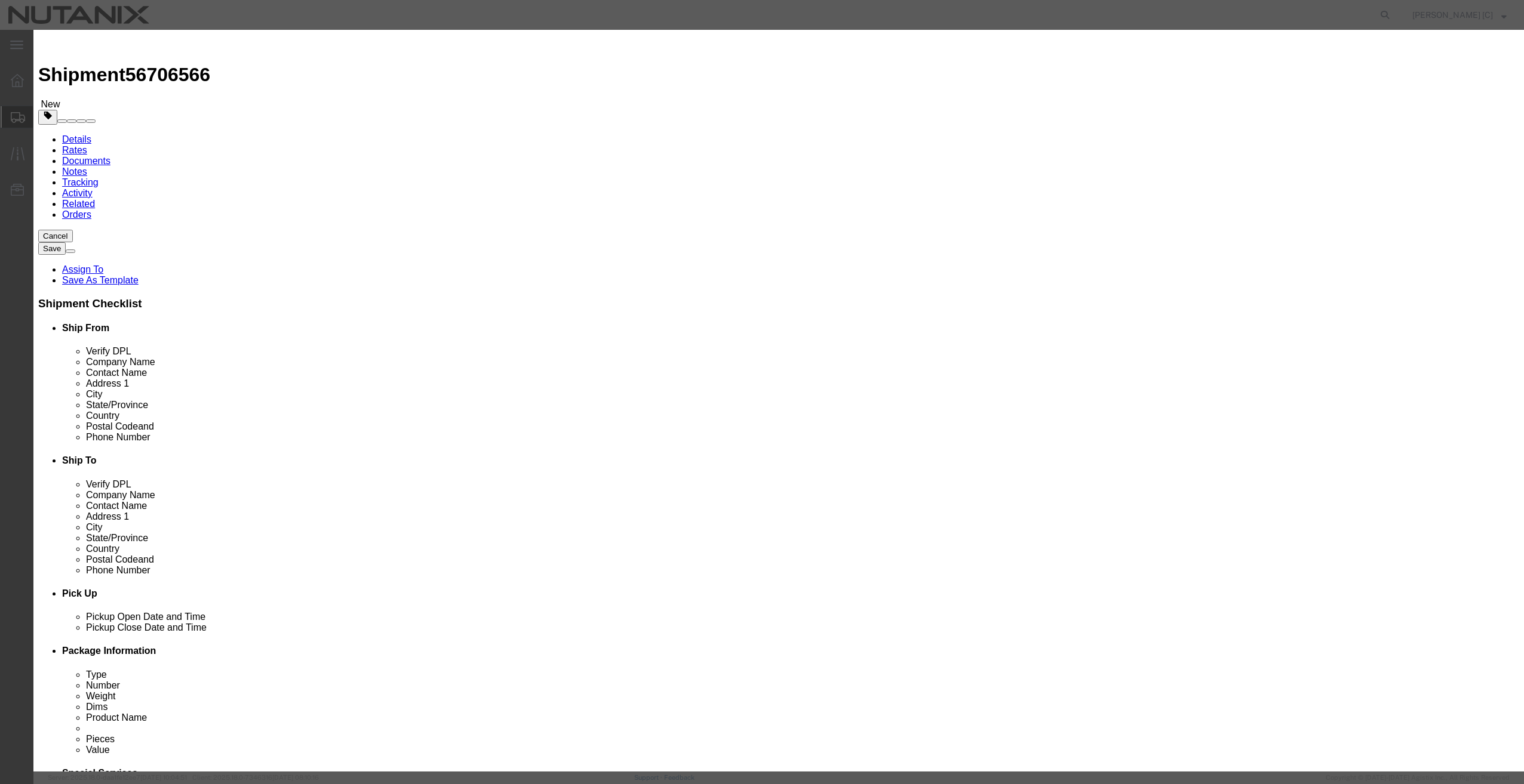
select select "USD"
click div "Product Name Pieces Select Bag Barrels 100Board Feet Bottle Box Blister Pack Ca…"
click input "text"
type input "Pens"
click label "Pieces"
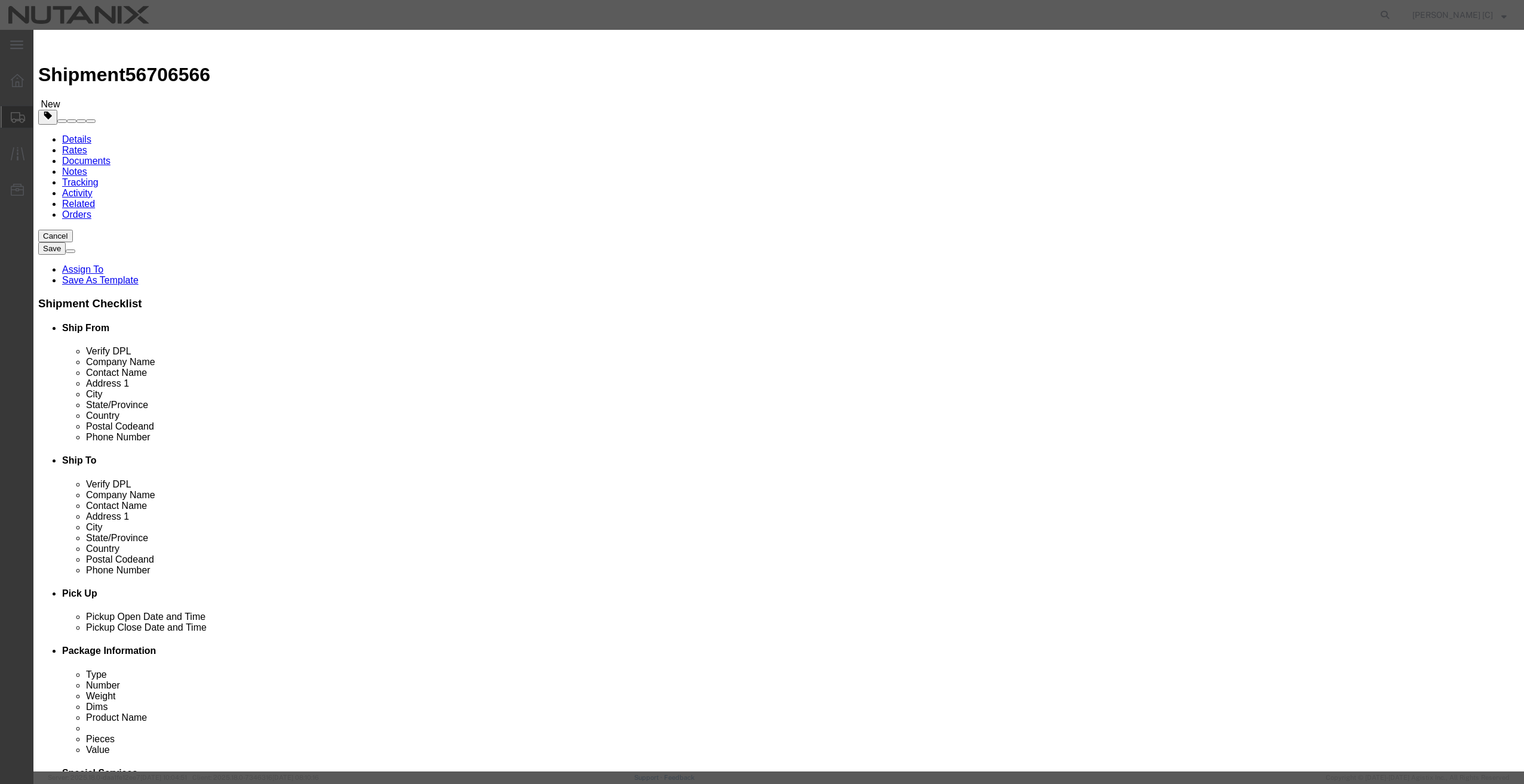
click input "text"
type input "5"
click input "text"
type input "5"
click input "text"
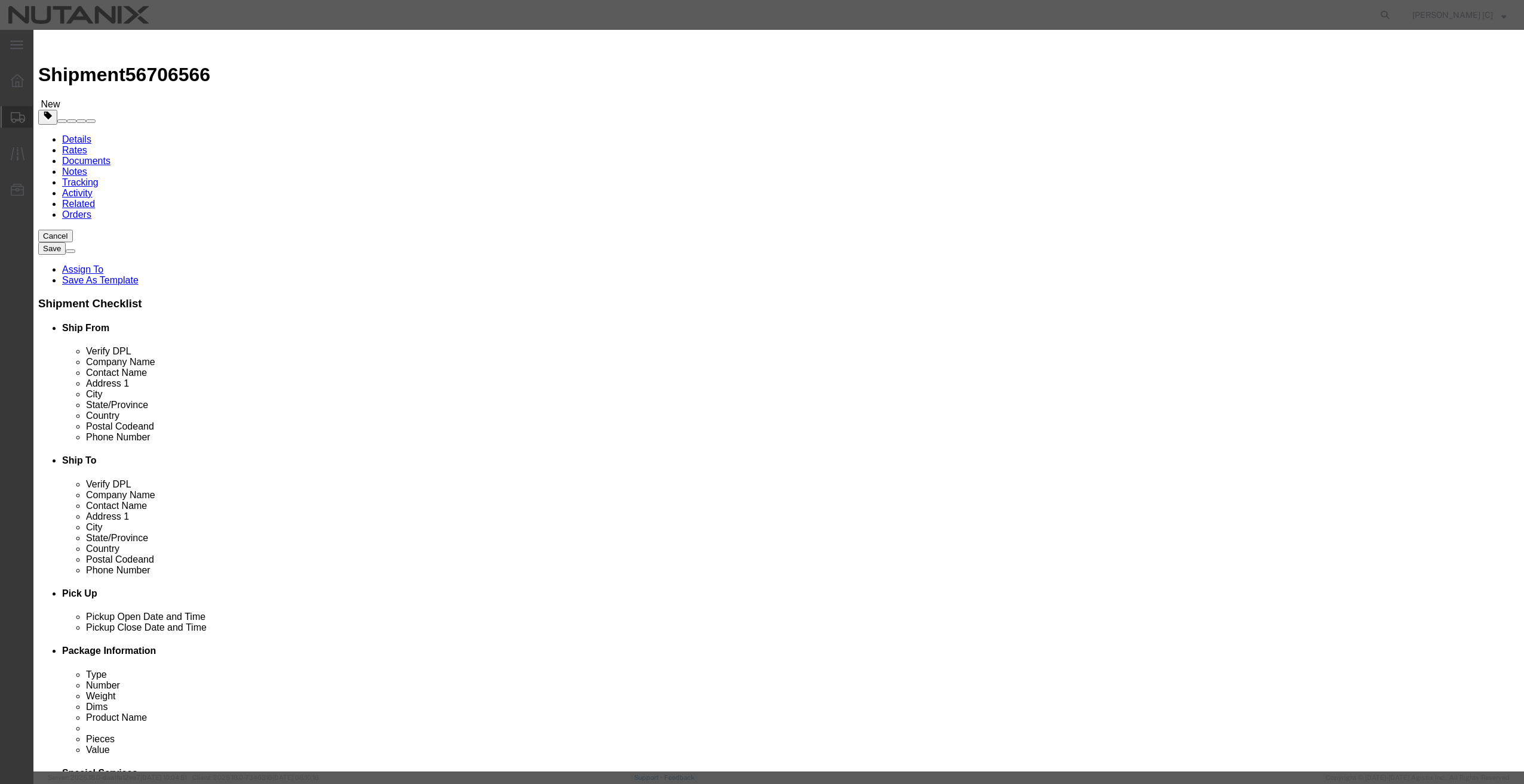
click button "Save & Add Another"
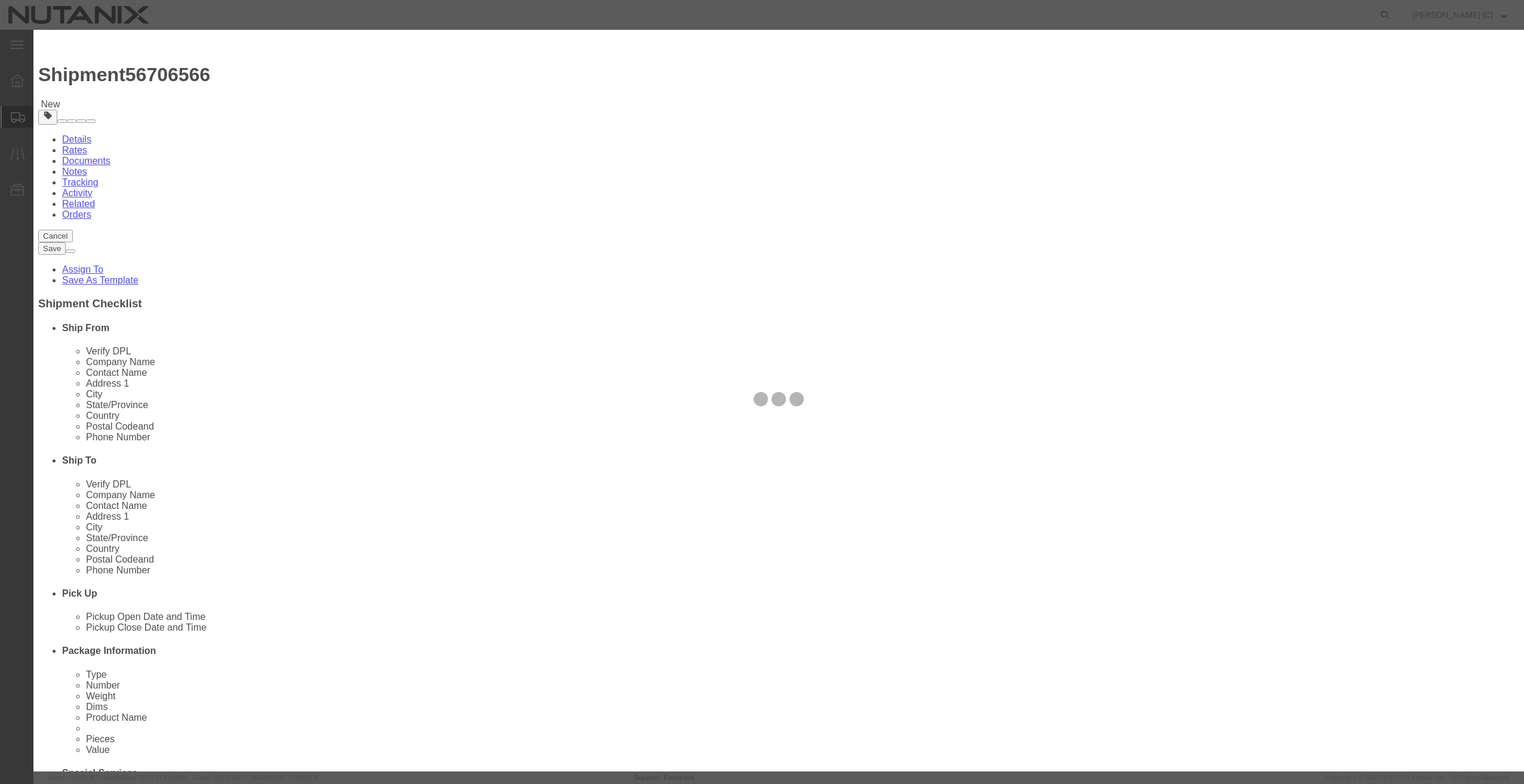
select select "EA"
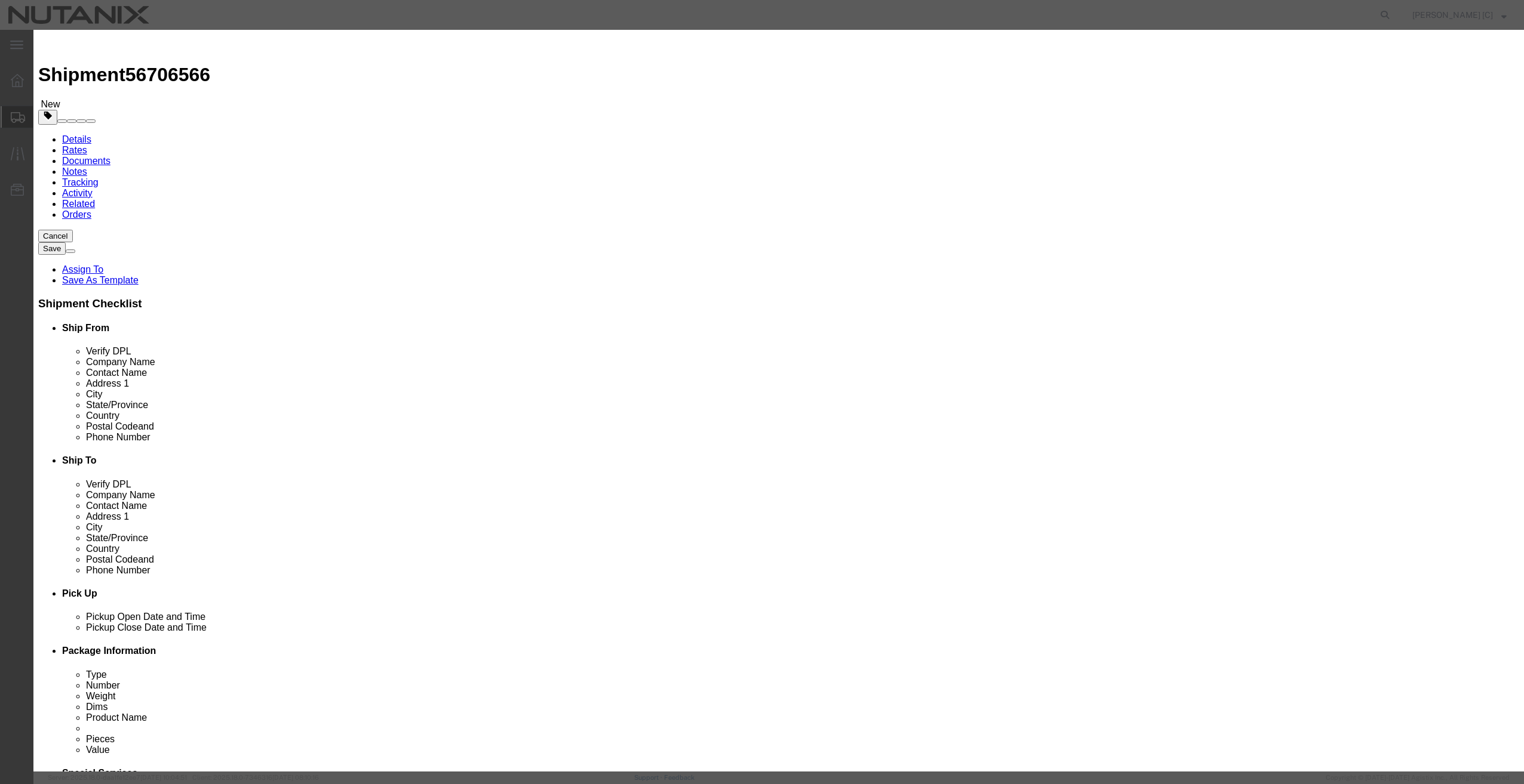
select select "USD"
click input "text"
type input "Pins"
click div "Class Select 50 55 60 65 70 85 92.5 100 125 175 250 300 400"
click input "text"
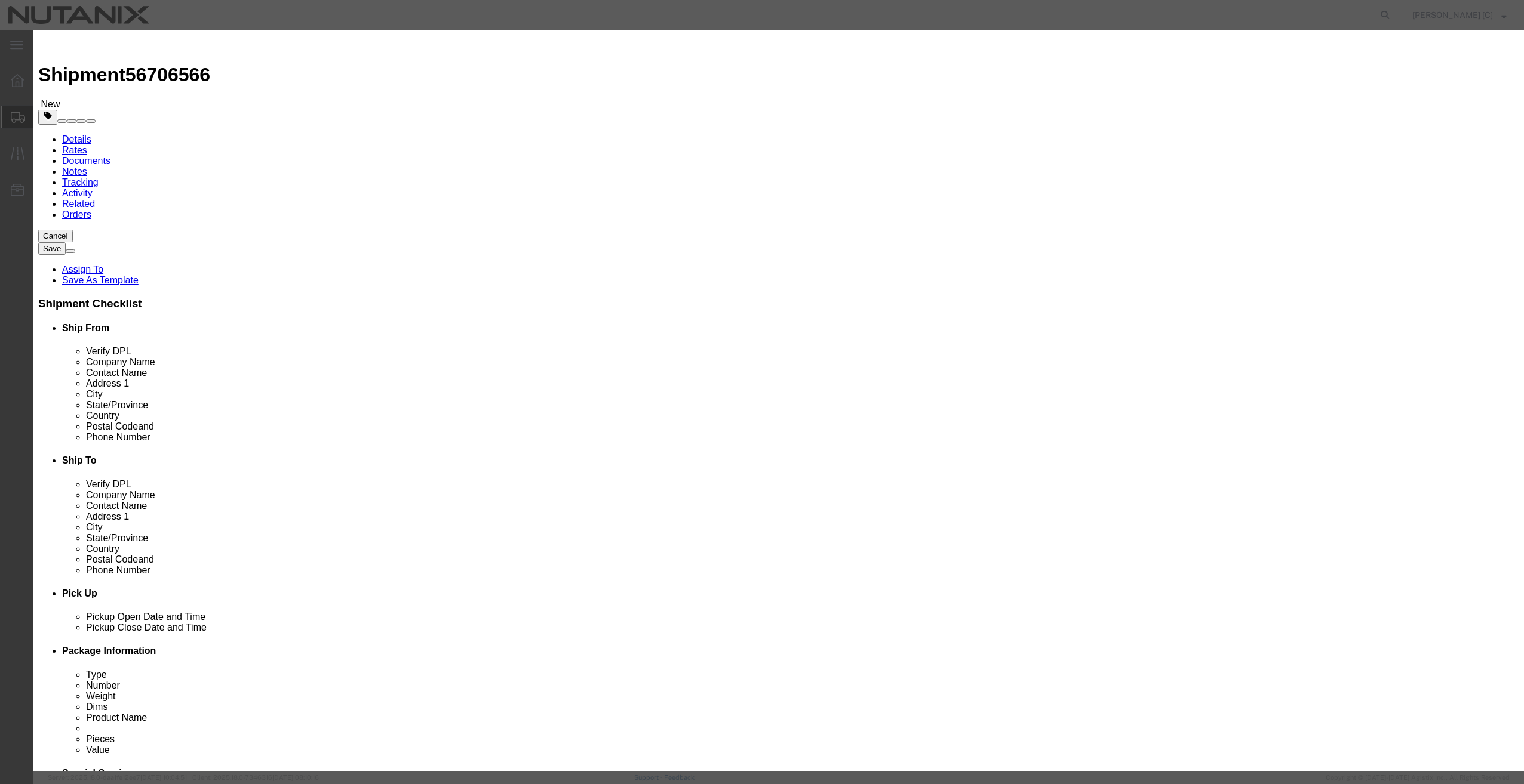
type input "5"
click input "text"
type input "20"
click button "Save & Add Another"
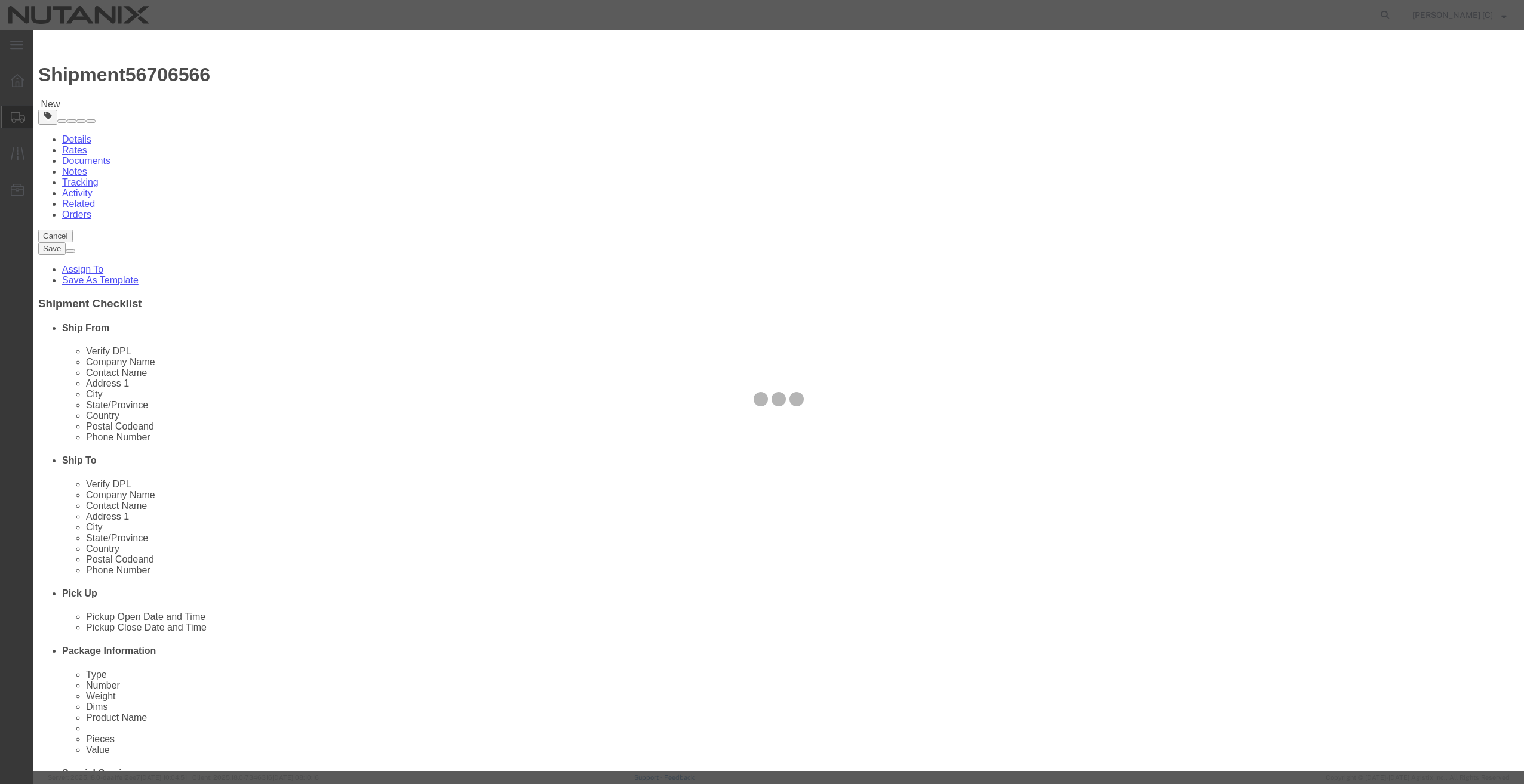
select select "EA"
select select "USD"
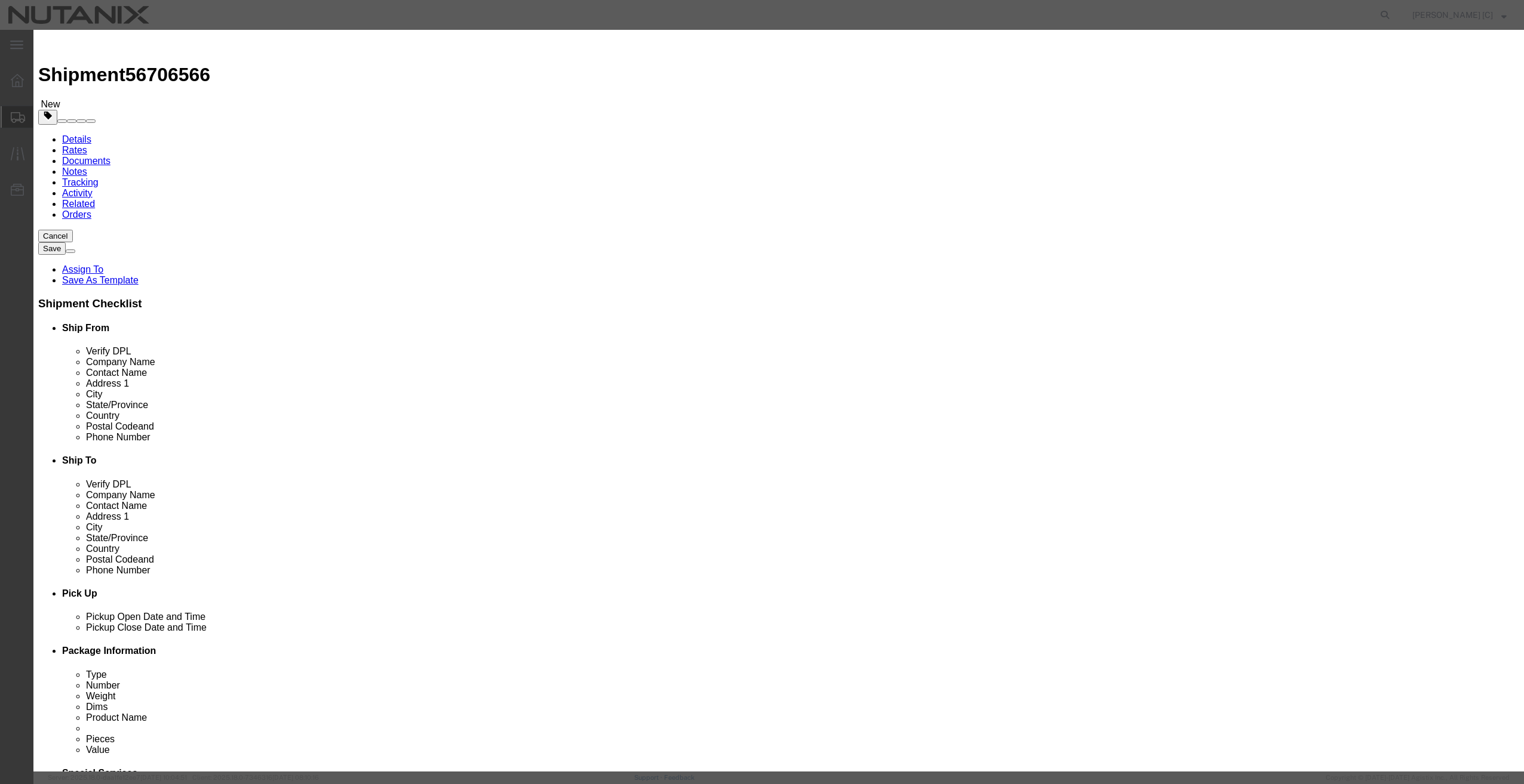
click input "text"
type input "Earbuds"
click input "text"
type input "5"
click input "text"
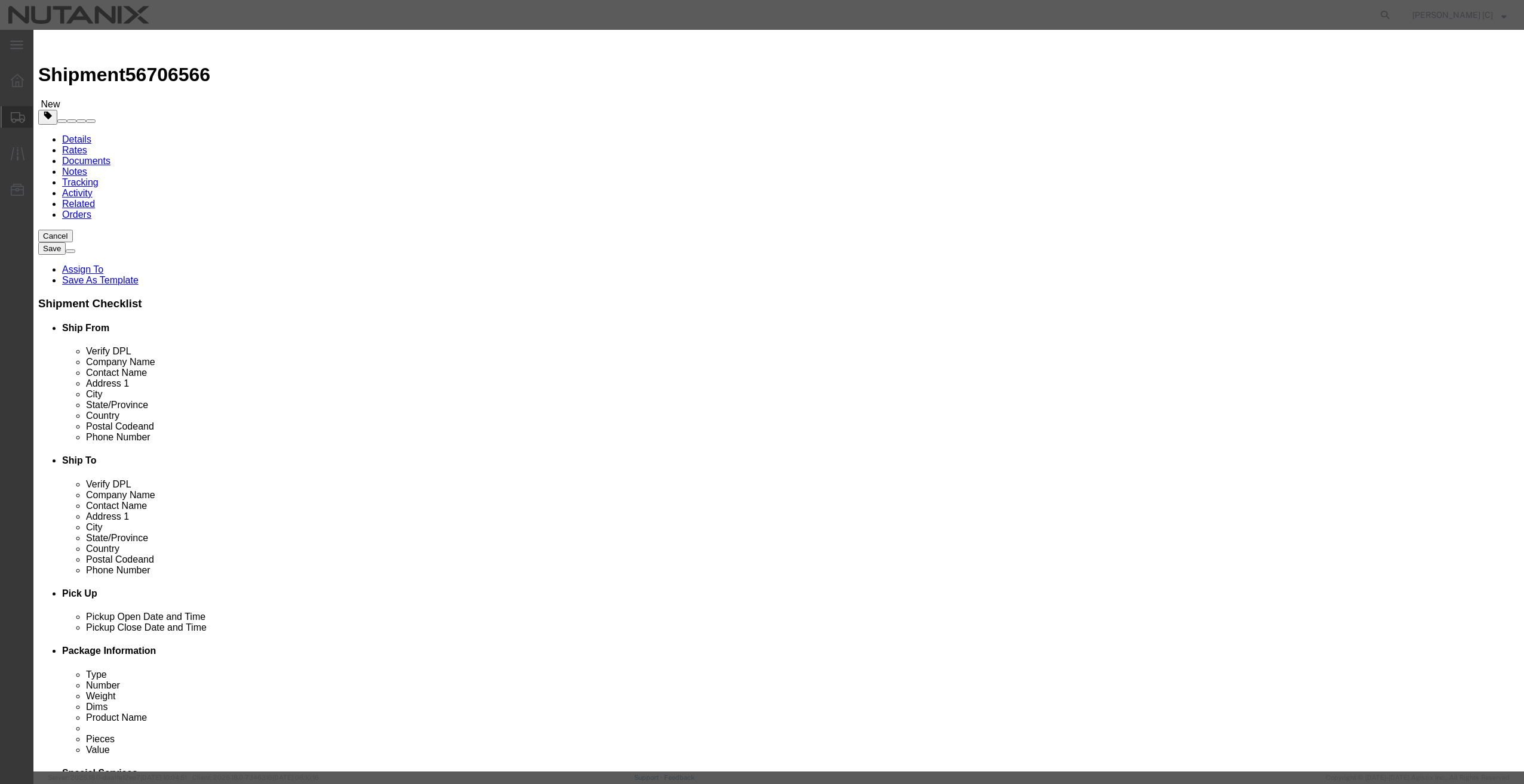
type input "50"
click button "Save & Add Another"
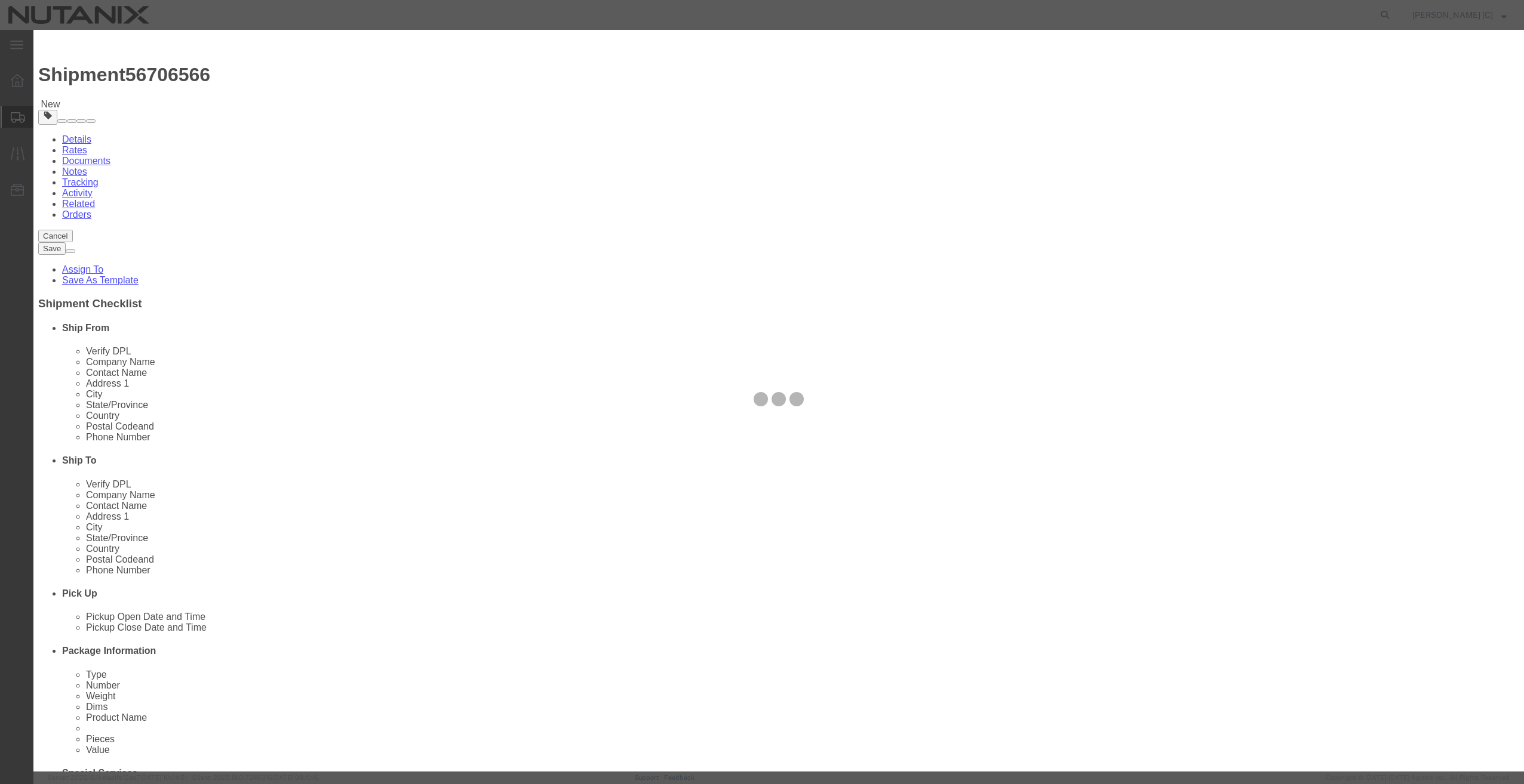
select select "EA"
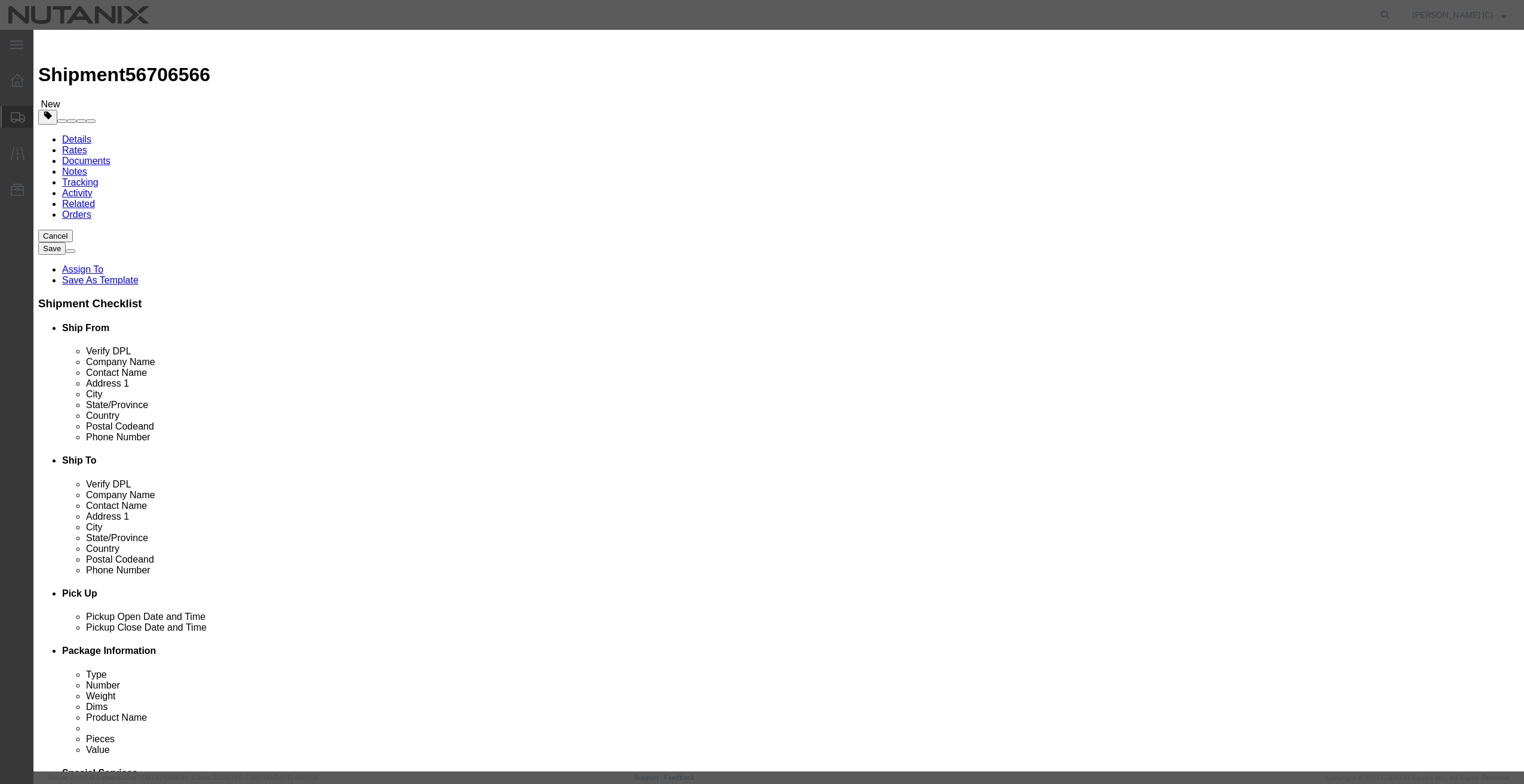
click input "text"
type input "Paper"
click div "Product Name Paper Paper Pieces Select Bag Barrels 100Board Feet Bottle Box Bli…"
click div "Product Name Paper Paper Pieces Number of pieces inside all the packages Select…"
click input "text"
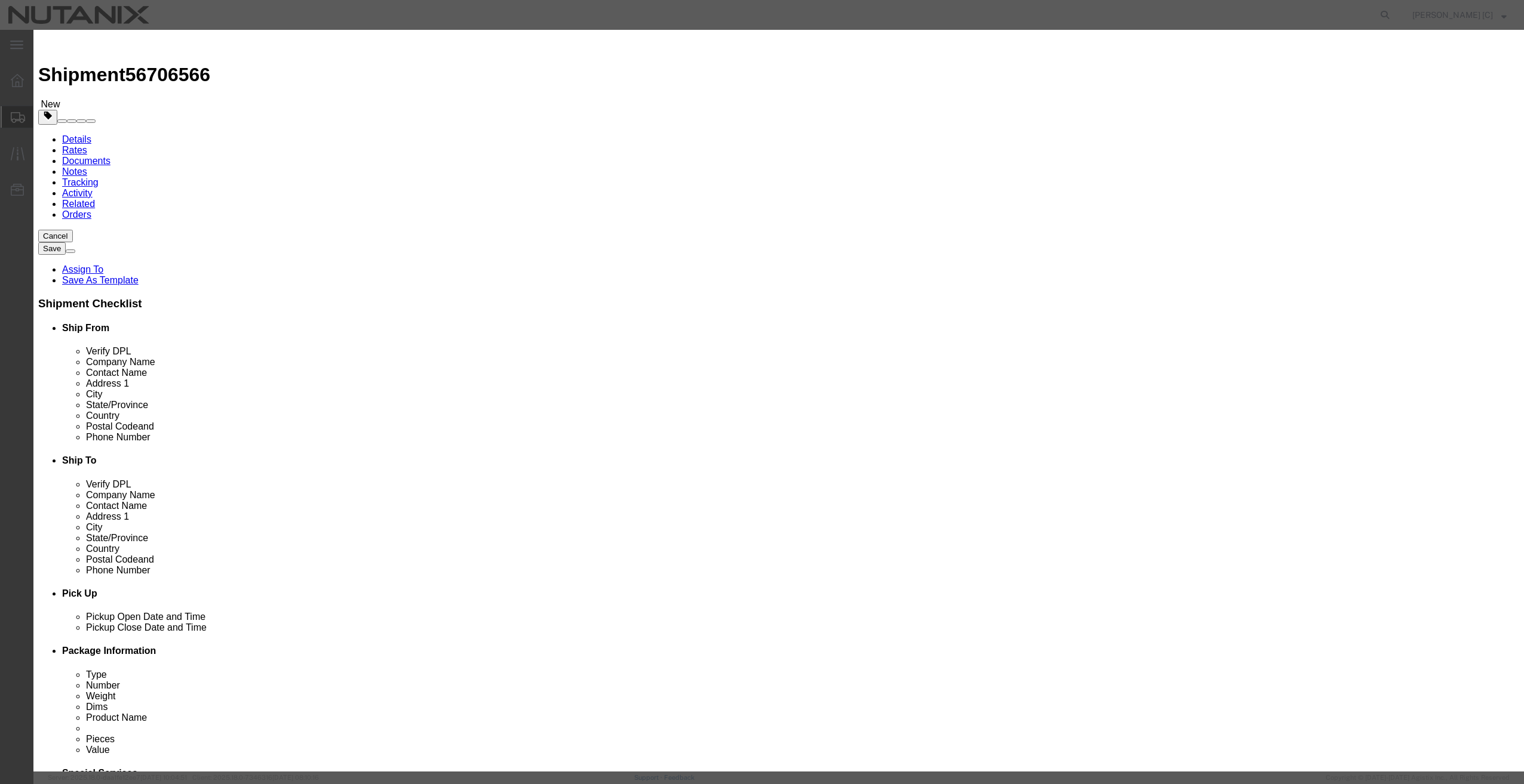
type input "1"
click input "text"
type input "1"
click button "Save & Add Another"
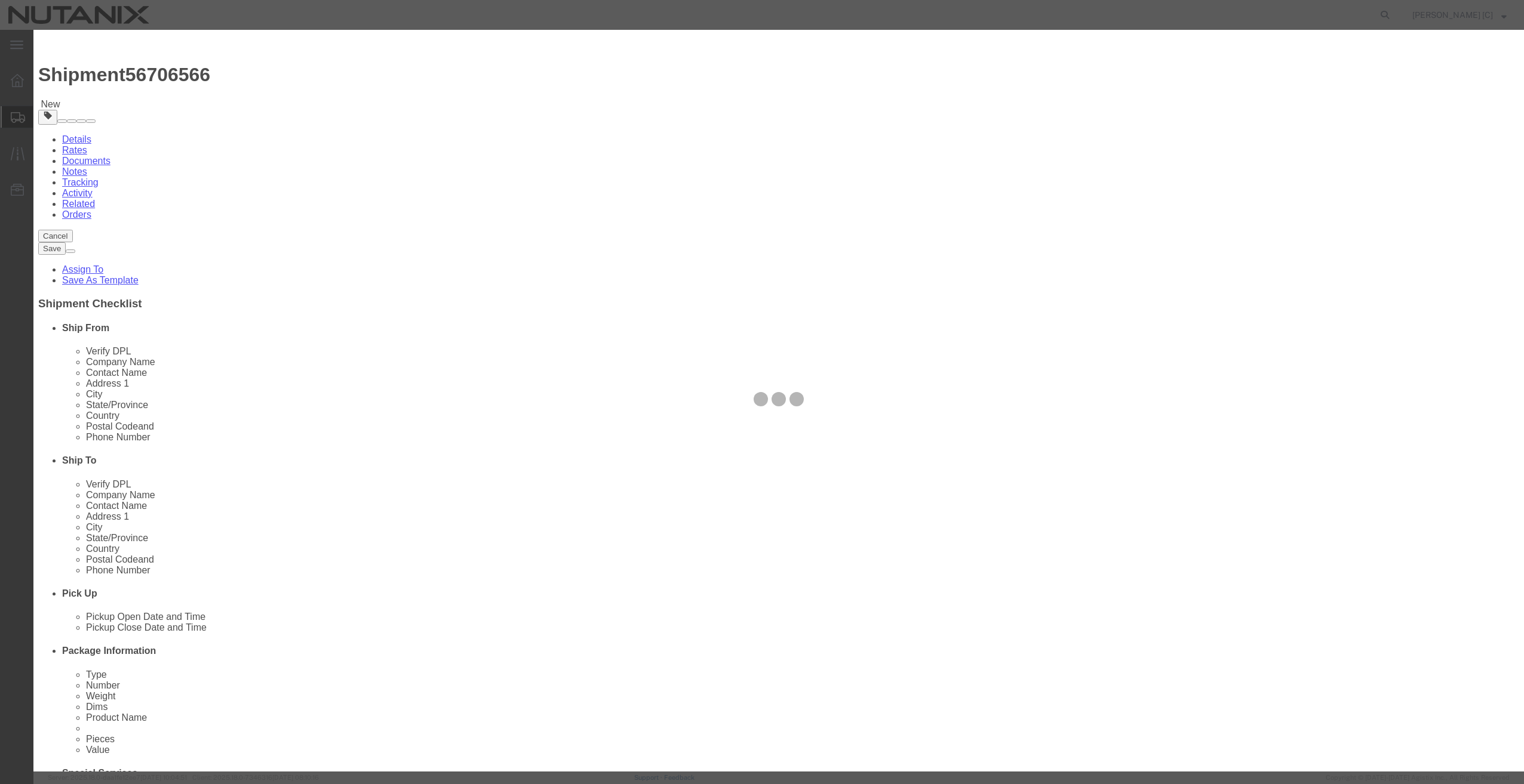
select select "EA"
select select "USD"
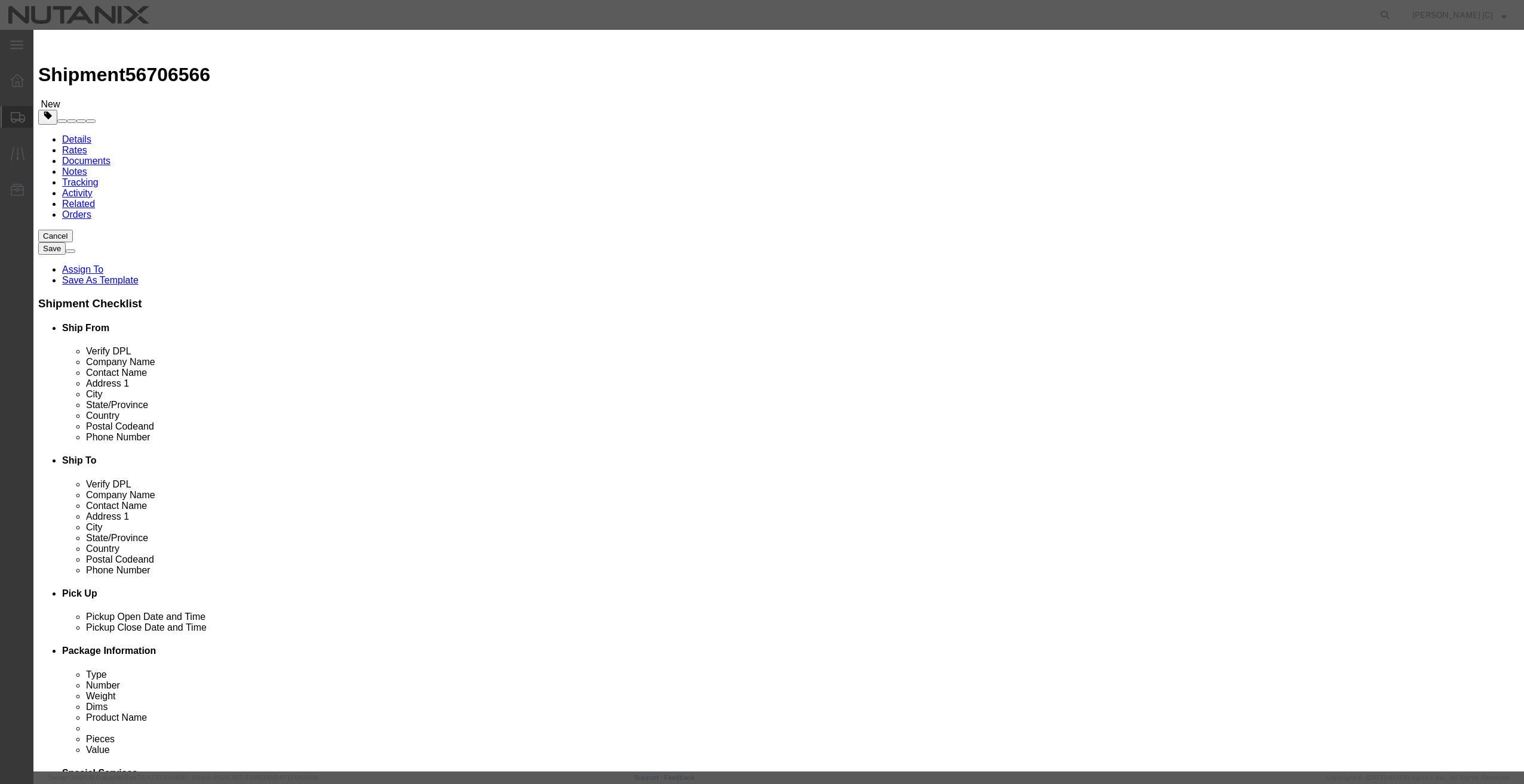
click div "Product Name Paper Pieces Select Bag Barrels 100Board Feet Bottle Box Blister P…"
click input "text"
type input "Chapstick mint"
drag, startPoint x: 525, startPoint y: 105, endPoint x: 536, endPoint y: 105, distance: 11.0
click div
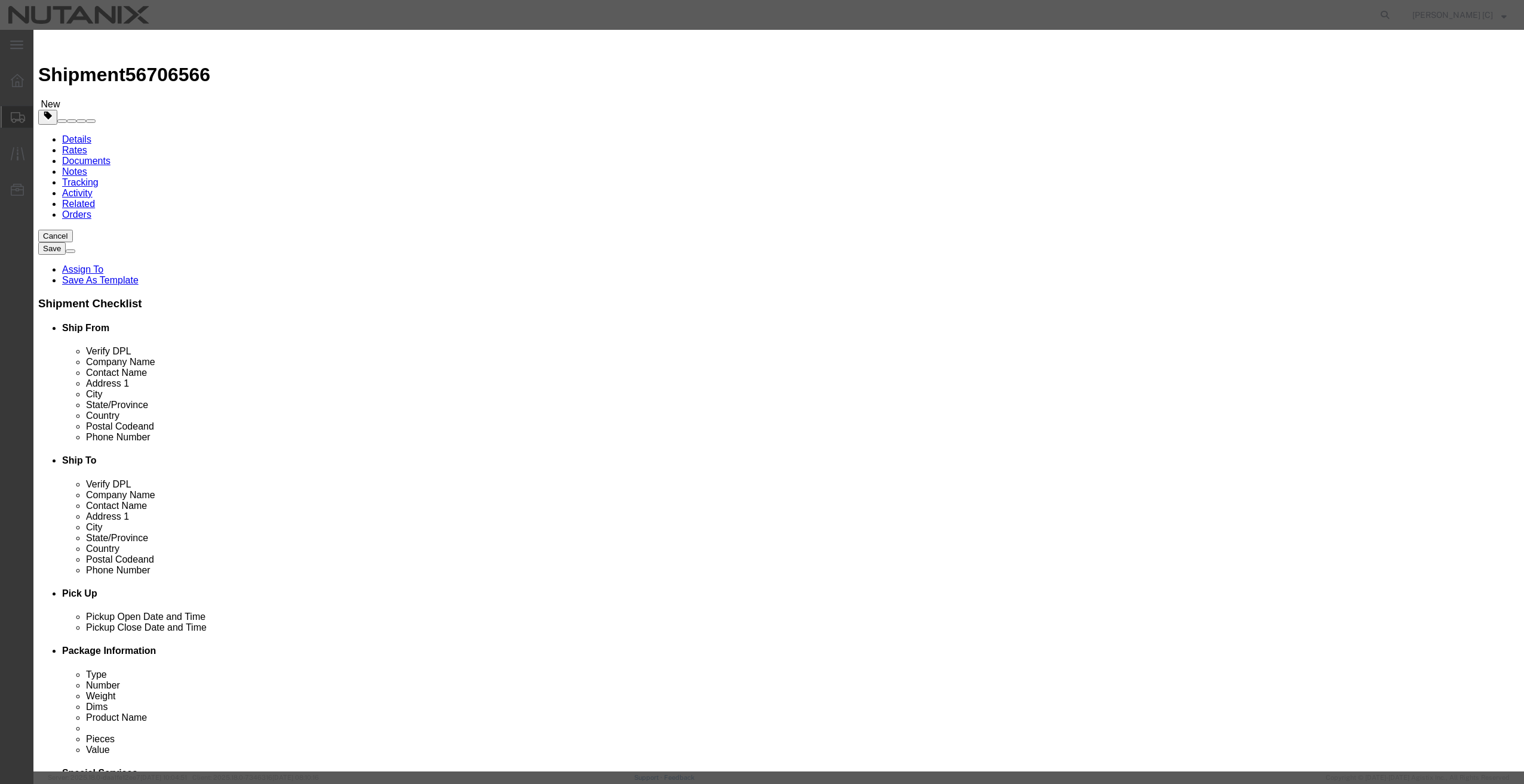
click input "text"
type input "4"
type input "5"
click input "text"
click label "Transport Notes"
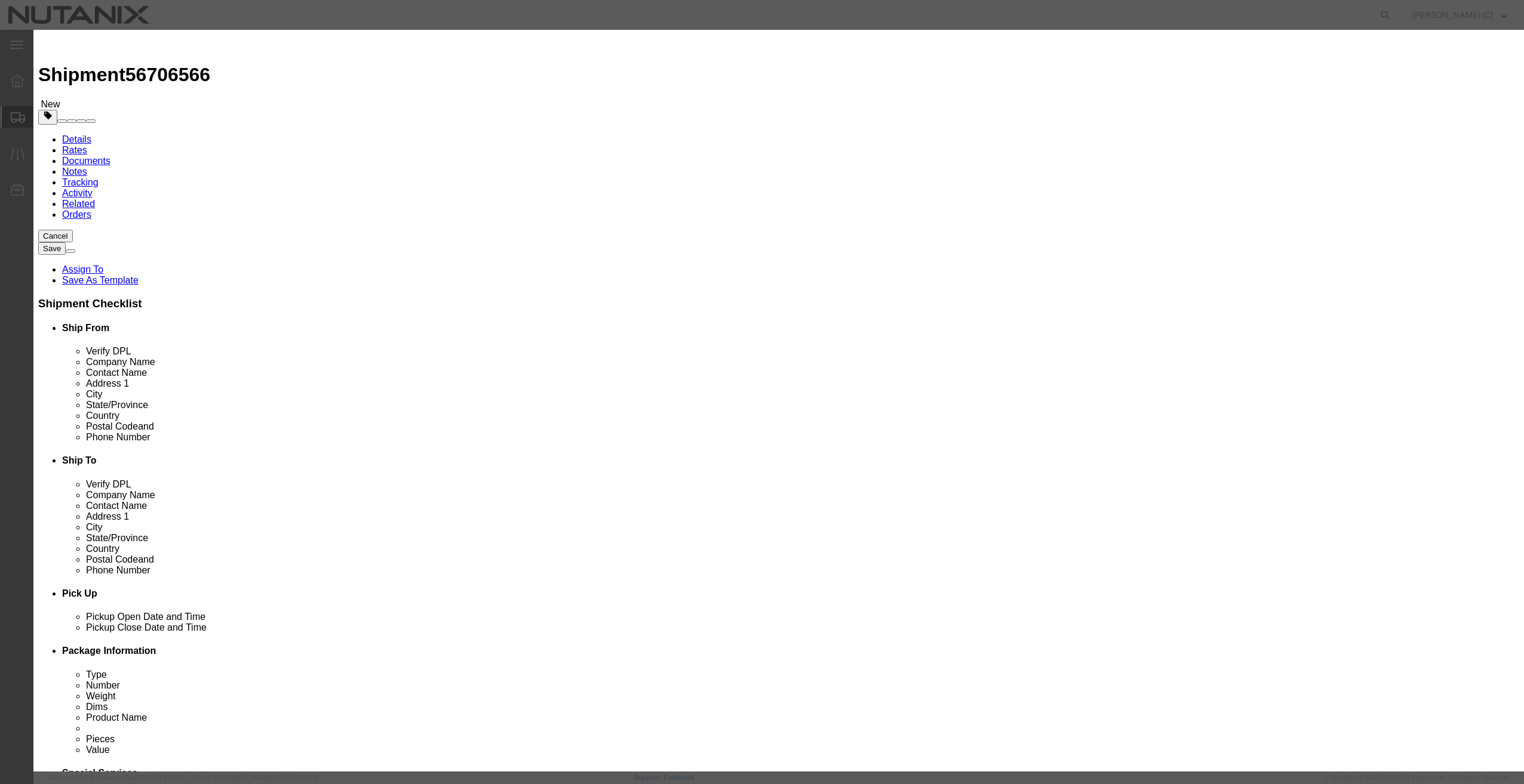
click input "50"
type input "20"
click button "Save & Close"
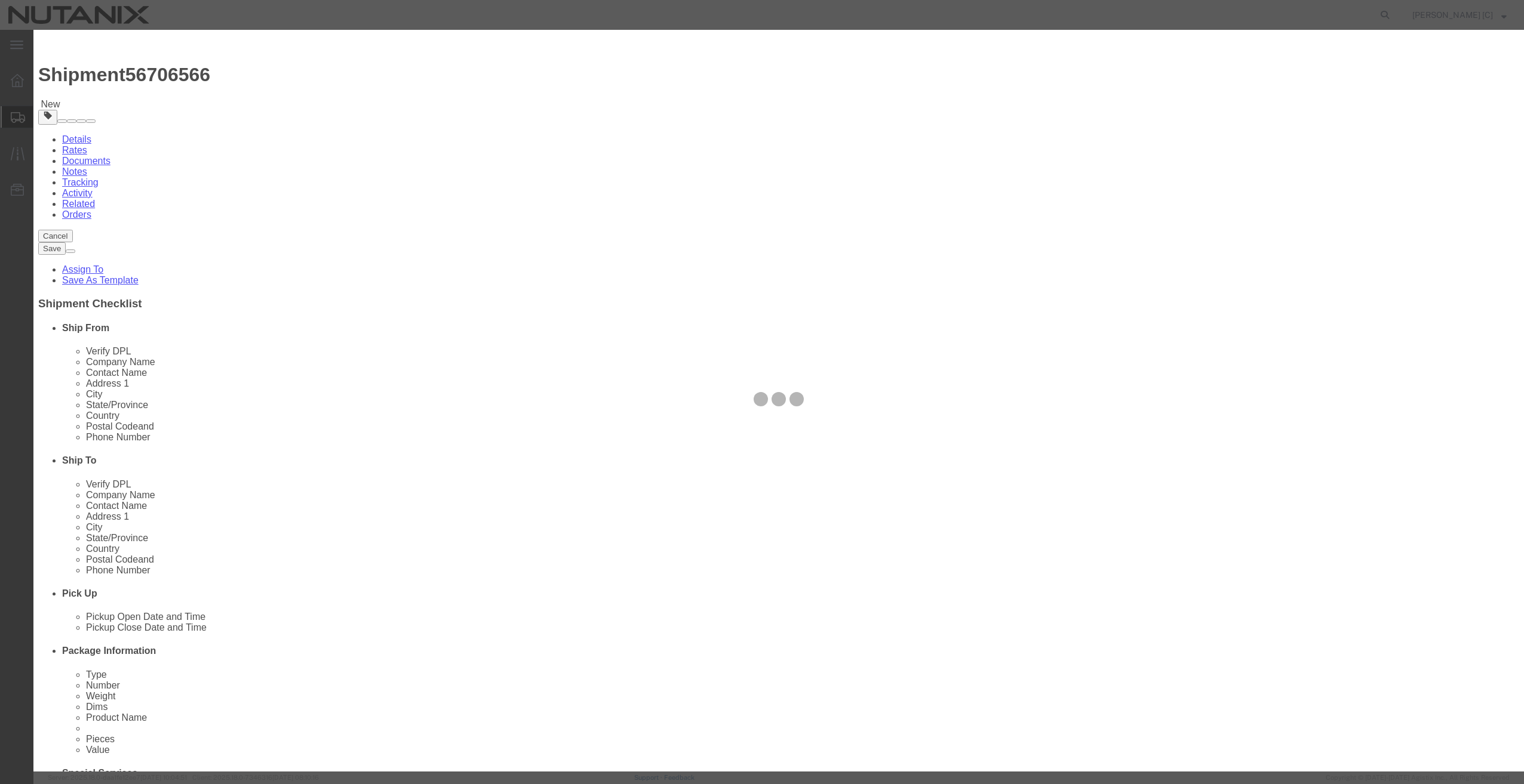
click at [1006, 441] on div at bounding box center [778, 400] width 1491 height 742
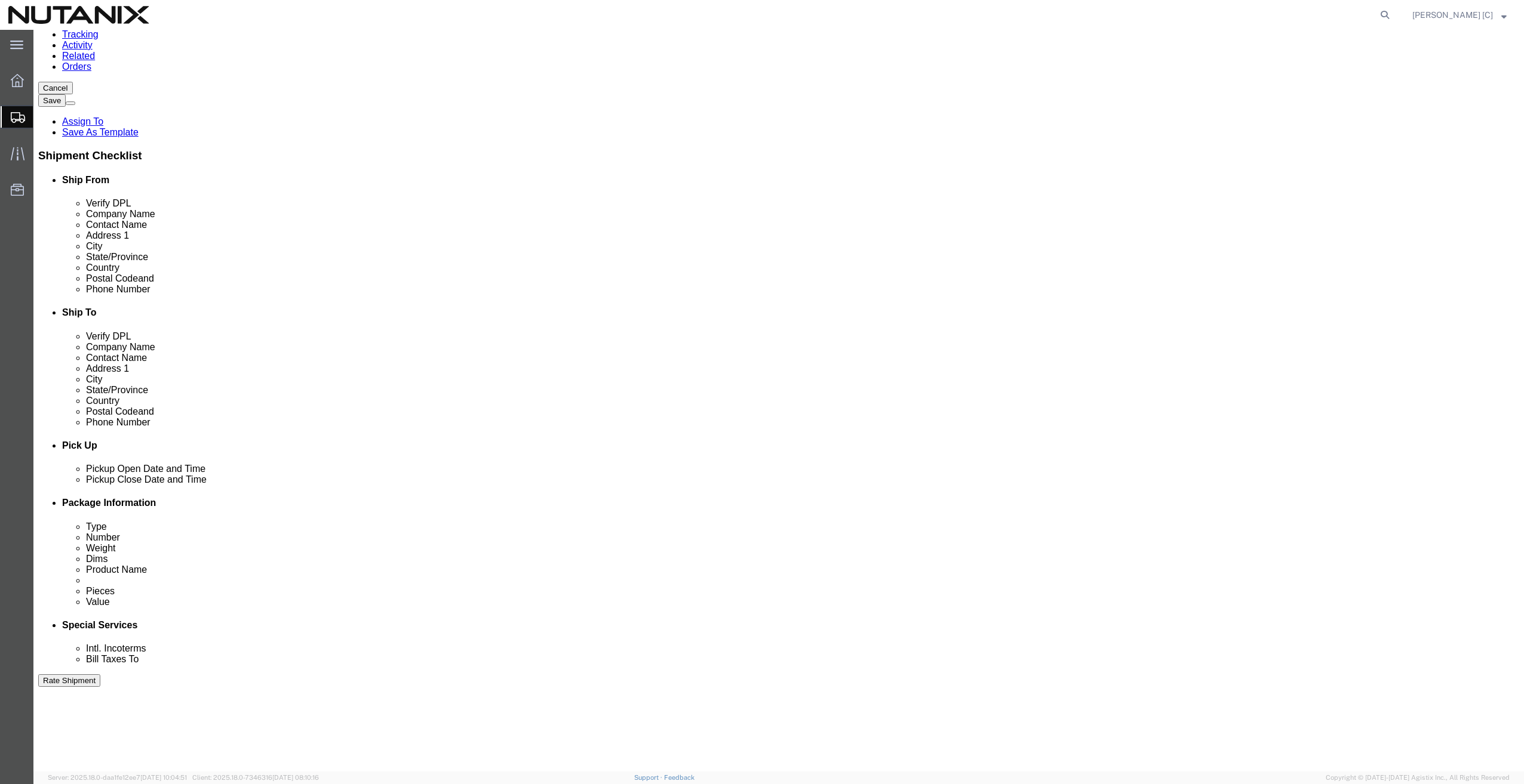
scroll to position [201, 0]
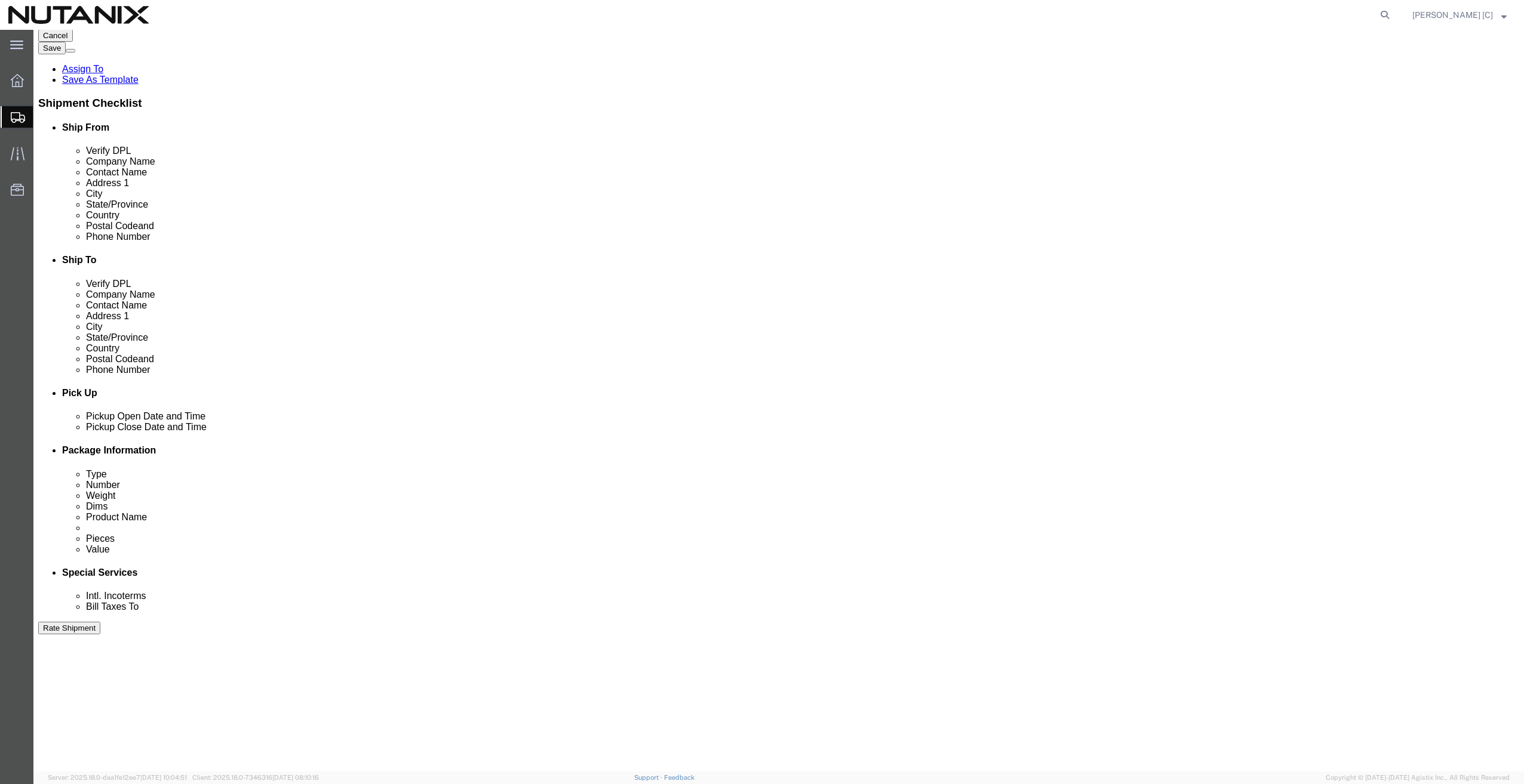
click button "Continue"
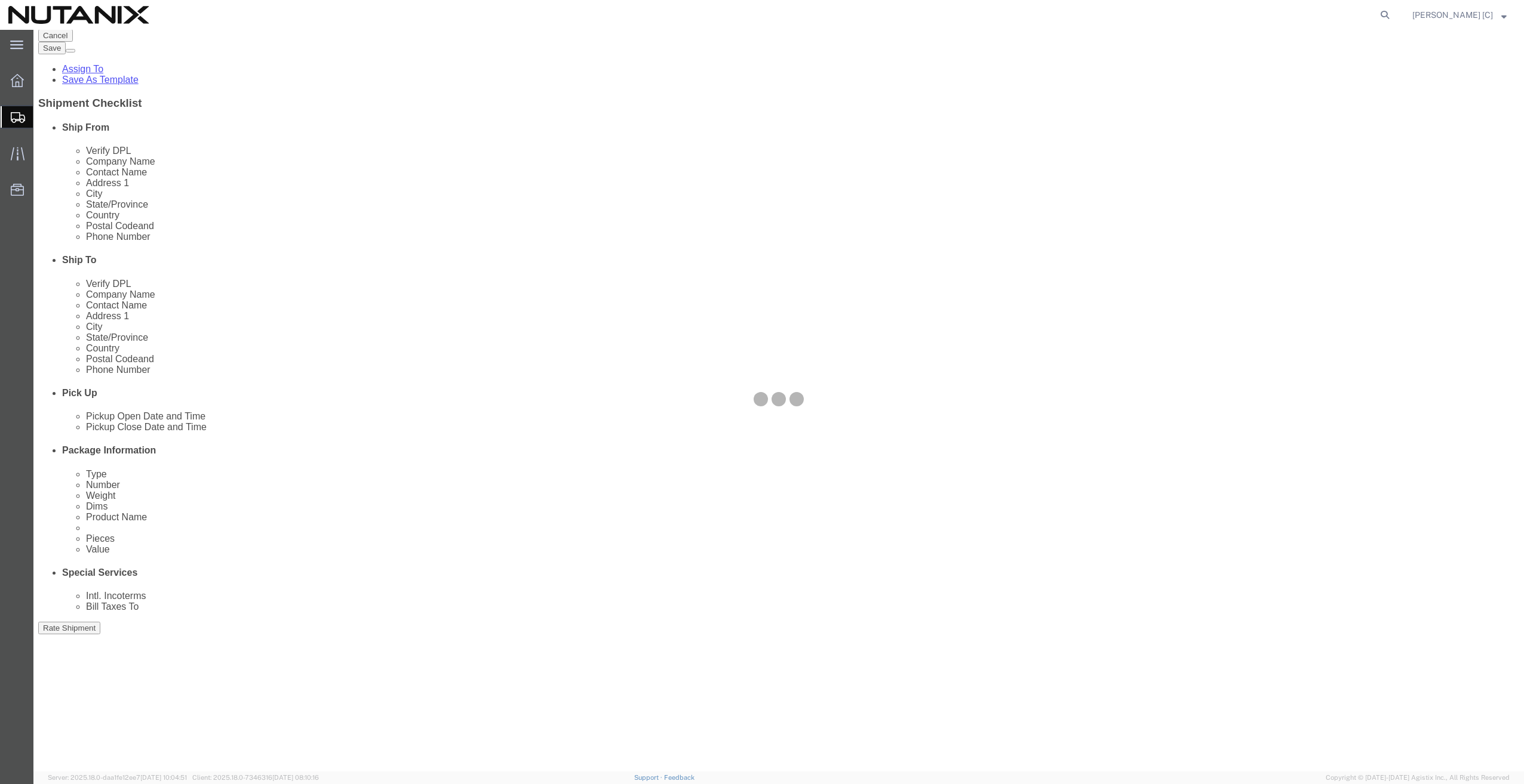
select select
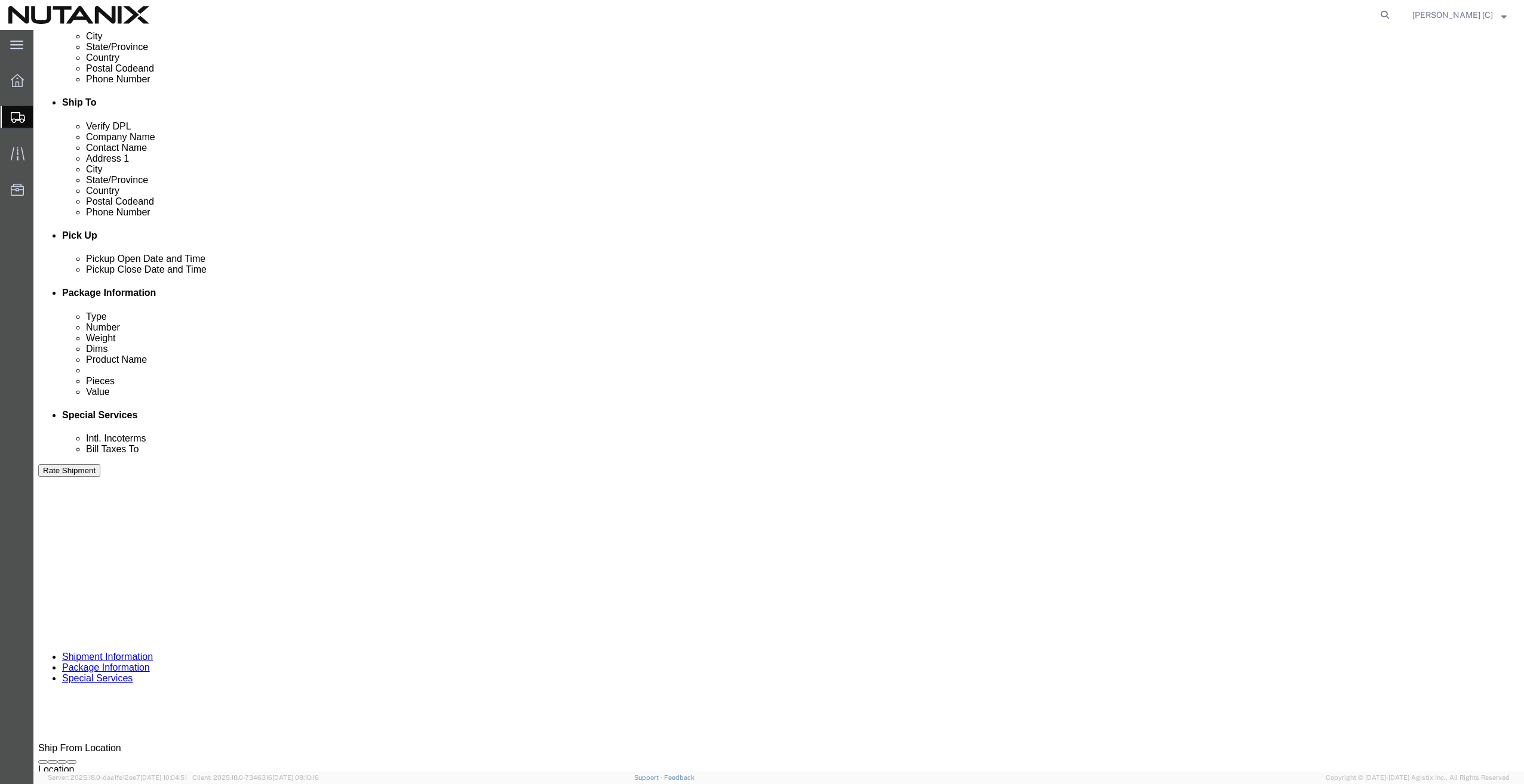
scroll to position [537, 0]
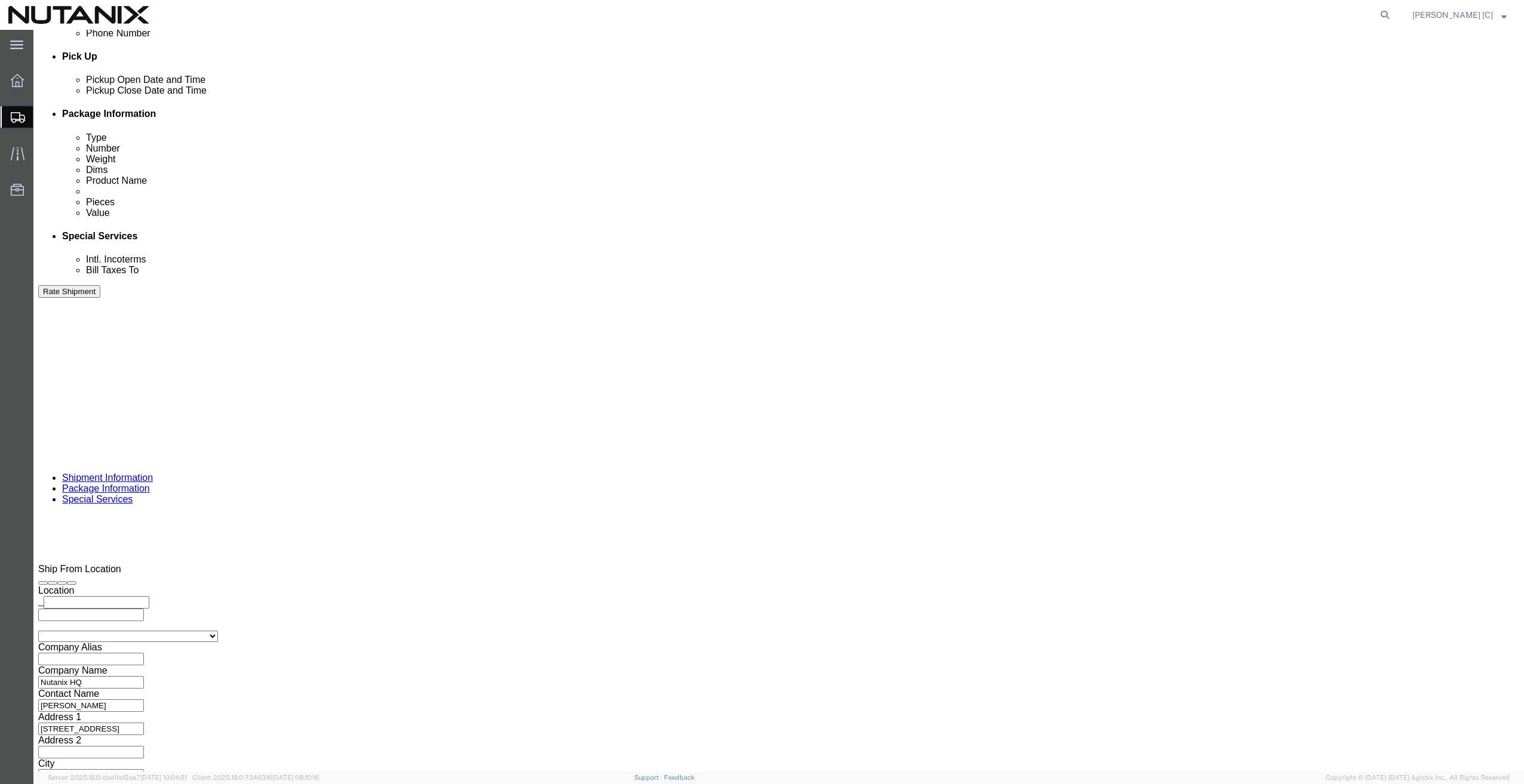
click ul "Enter Email Address"
type input "r"
type input "[PERSON_NAME][EMAIL_ADDRESS][PERSON_NAME][DOMAIN_NAME]"
type input "[PERSON_NAME]"
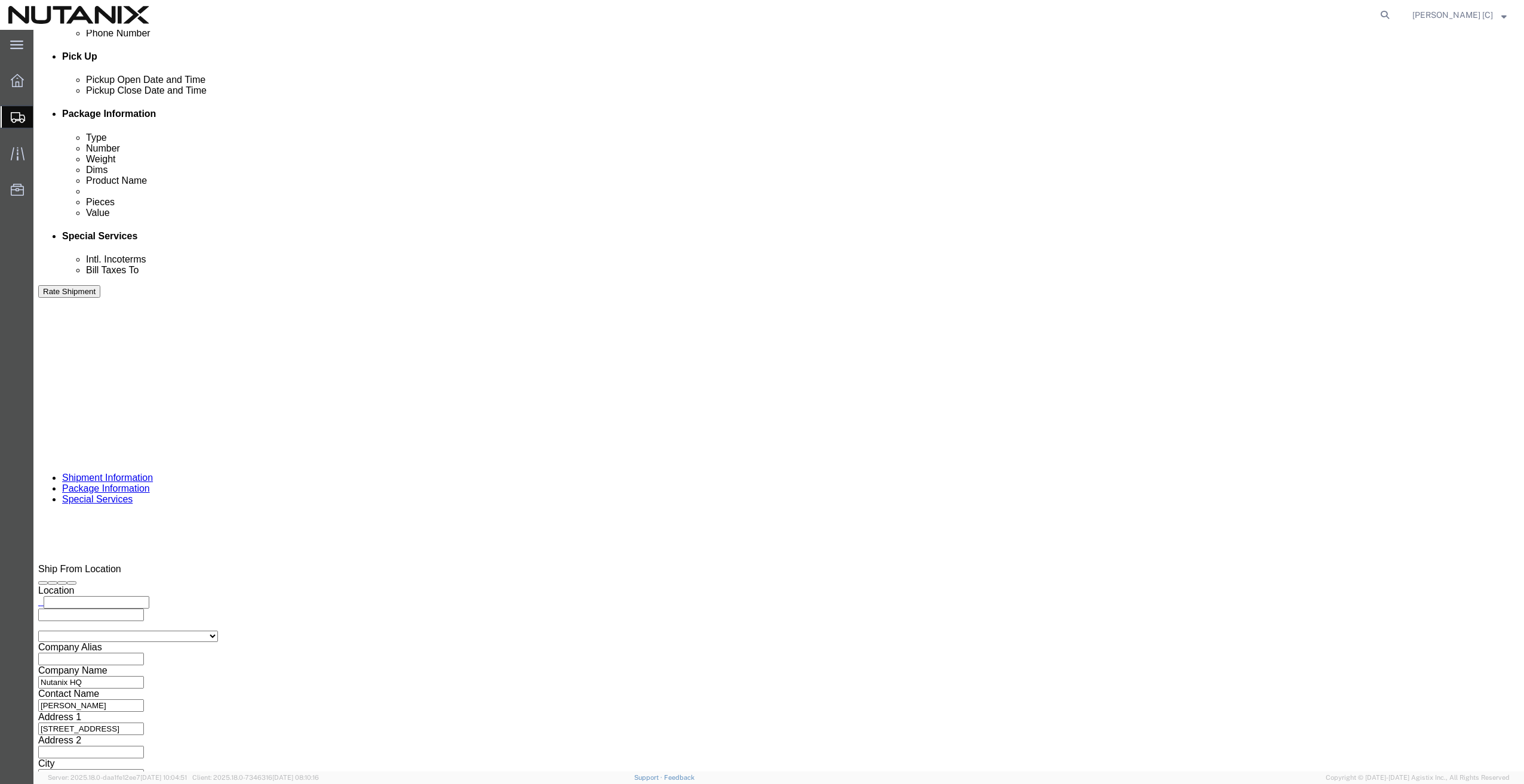
type input "[PERSON_NAME][EMAIL_ADDRESS][PERSON_NAME][DOMAIN_NAME],[PERSON_NAME][DOMAIN_NAM…"
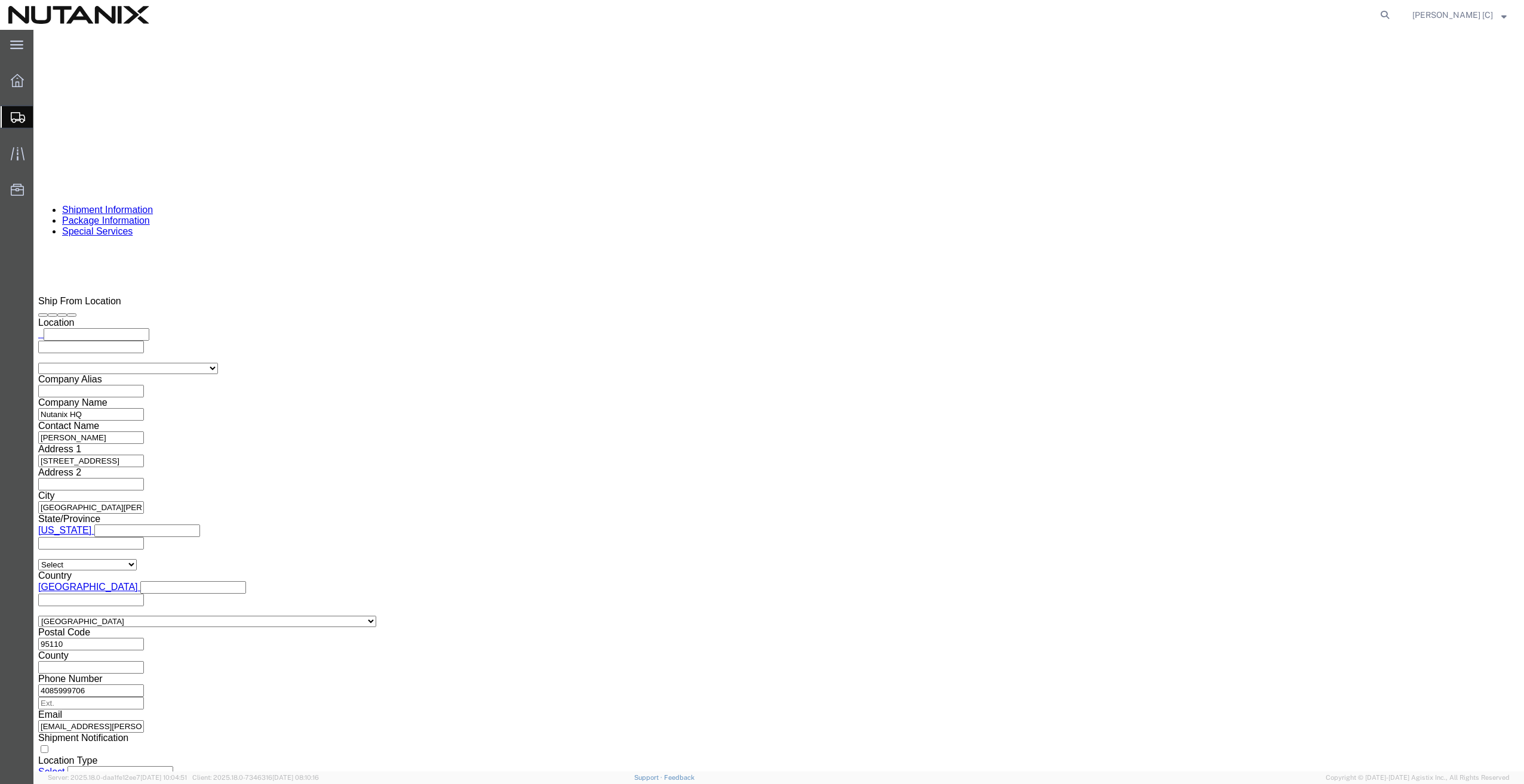
scroll to position [858, 0]
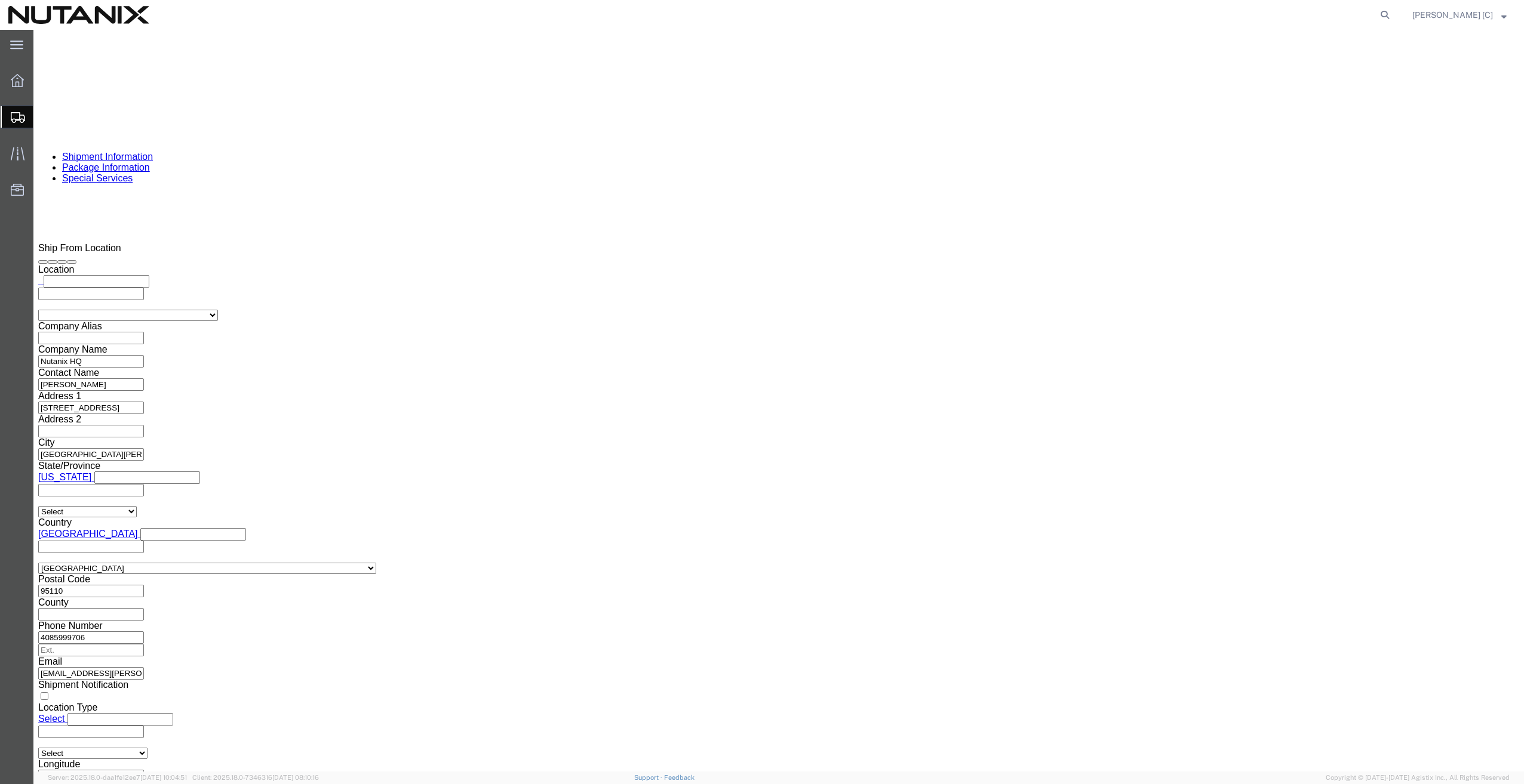
click div "Rate Shipment"
click button "Rate Shipment"
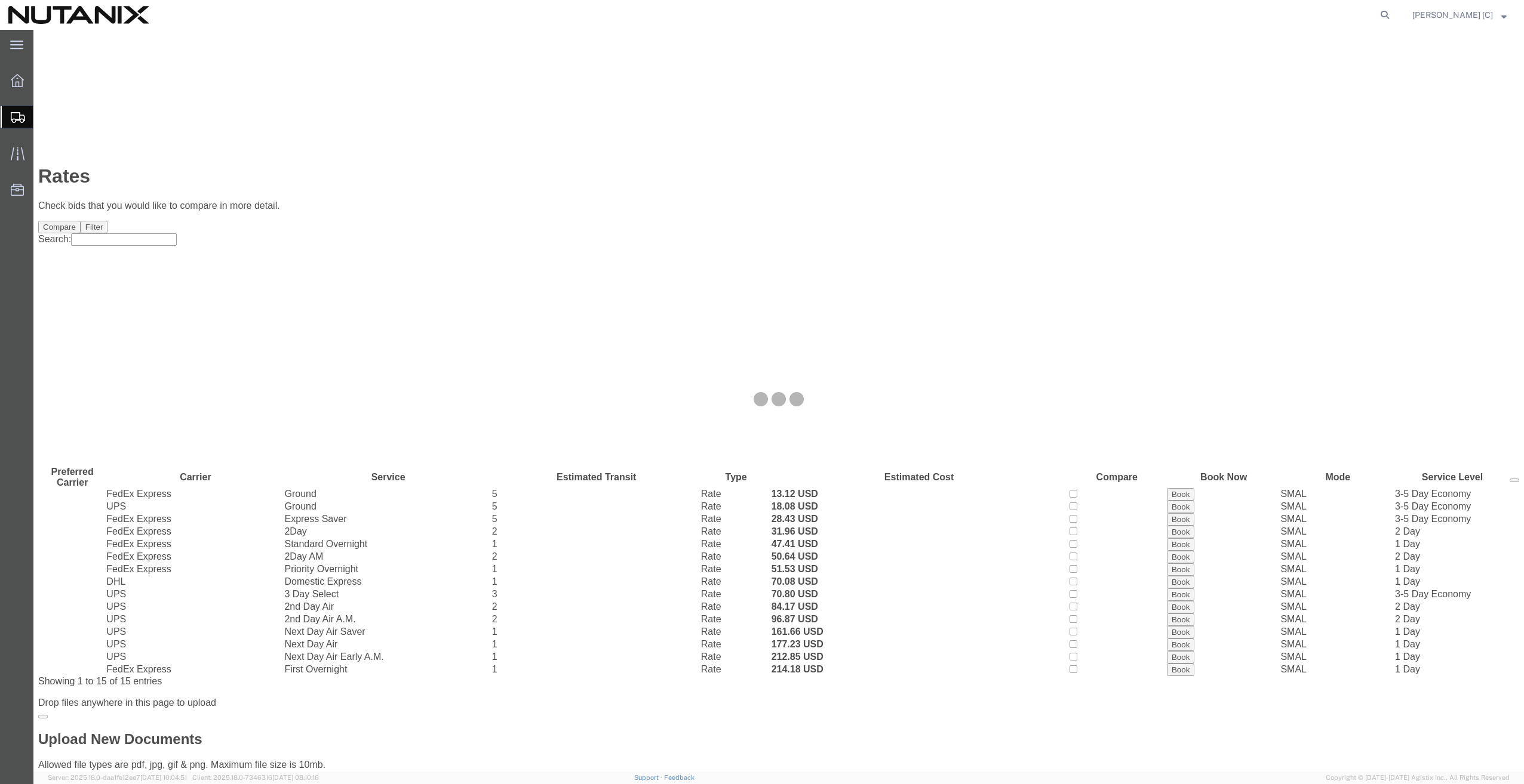
scroll to position [0, 0]
